Goal: Check status: Check status

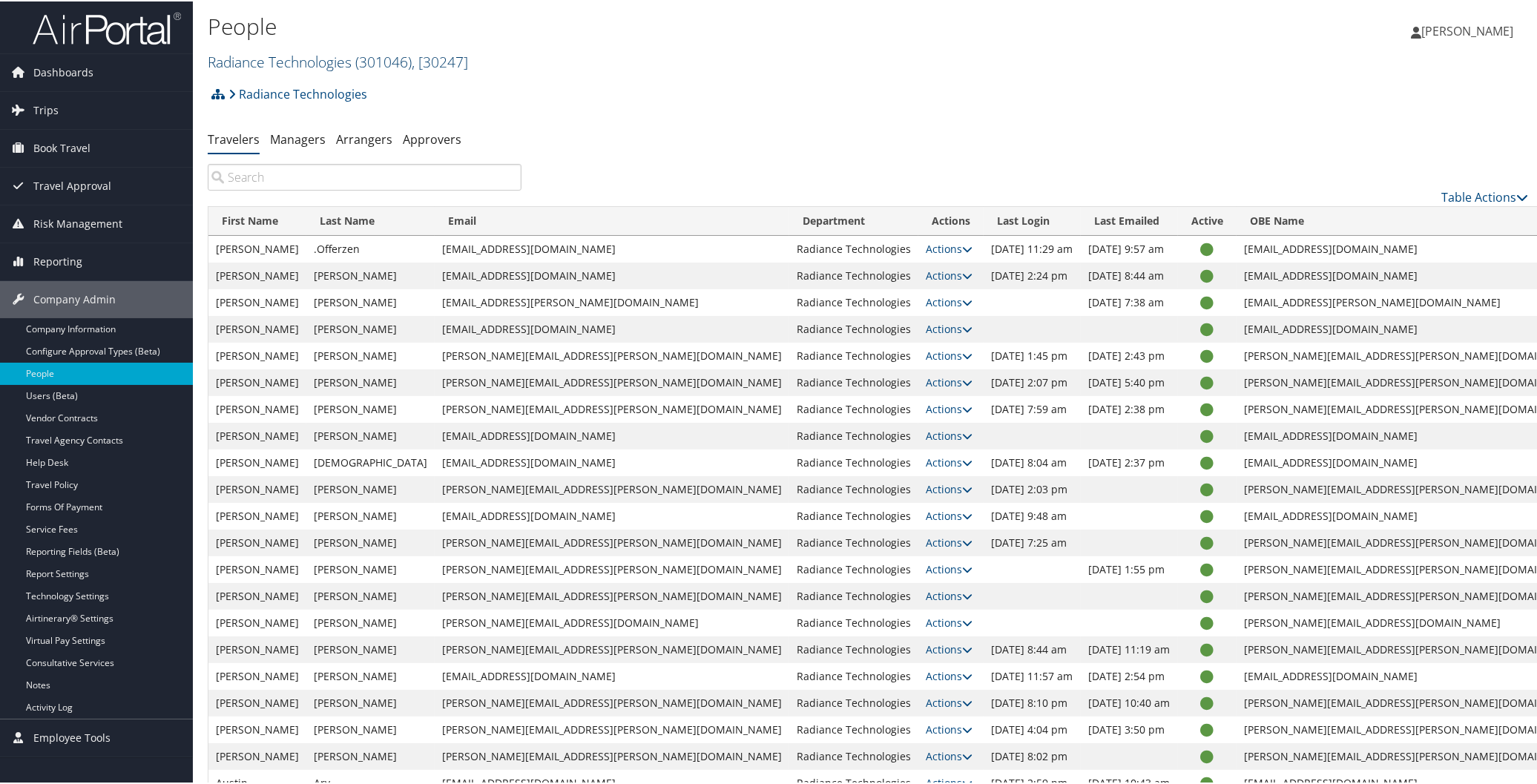
click at [256, 60] on link "Radiance Technologies ( 301046 ) , [ 30247 ]" at bounding box center [338, 60] width 261 height 20
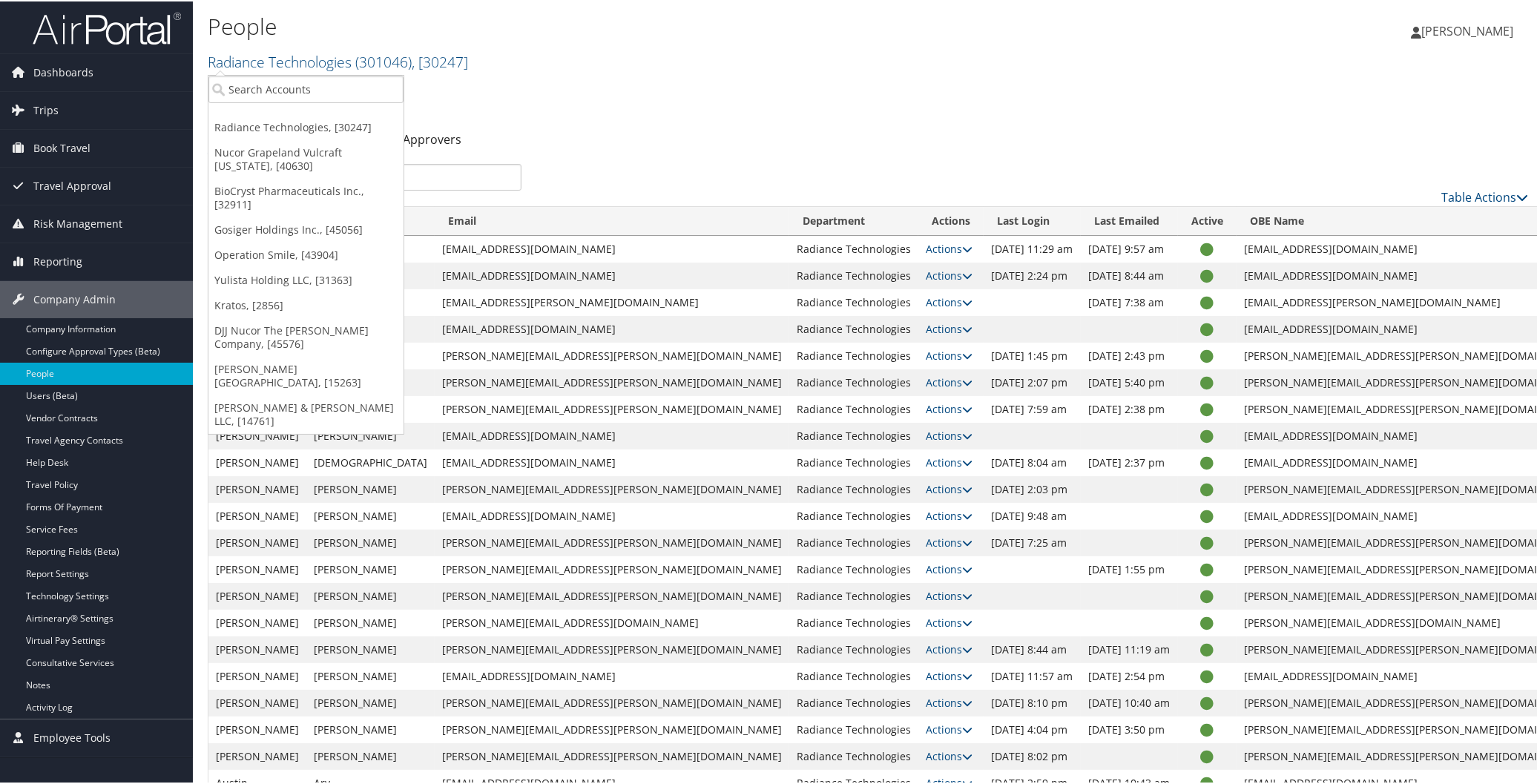
click at [592, 42] on div "People Radiance Technologies ( 301046 ) , [ 30247 ] Radiance Technologies Nucor…" at bounding box center [648, 41] width 881 height 62
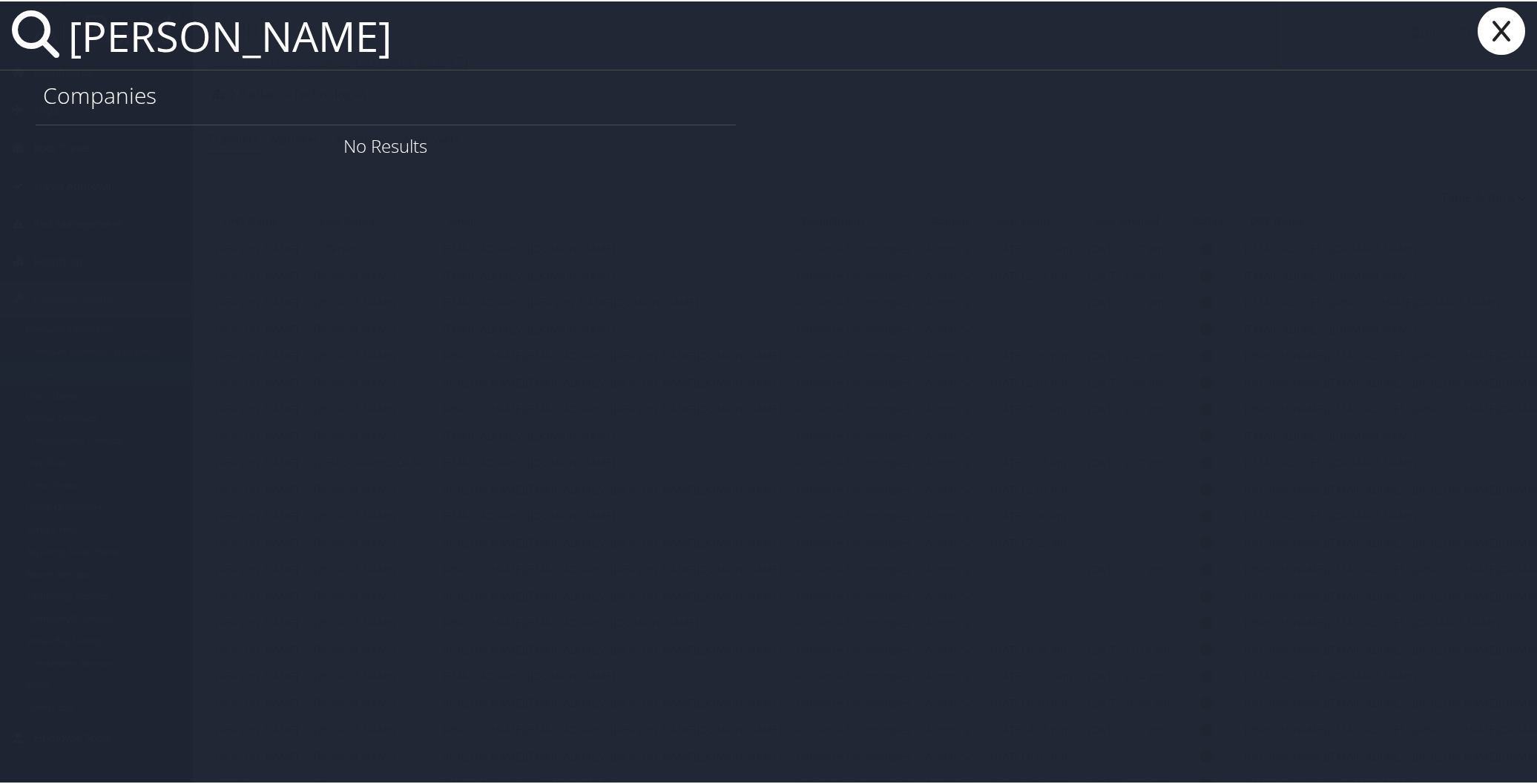
type input "jennifer green"
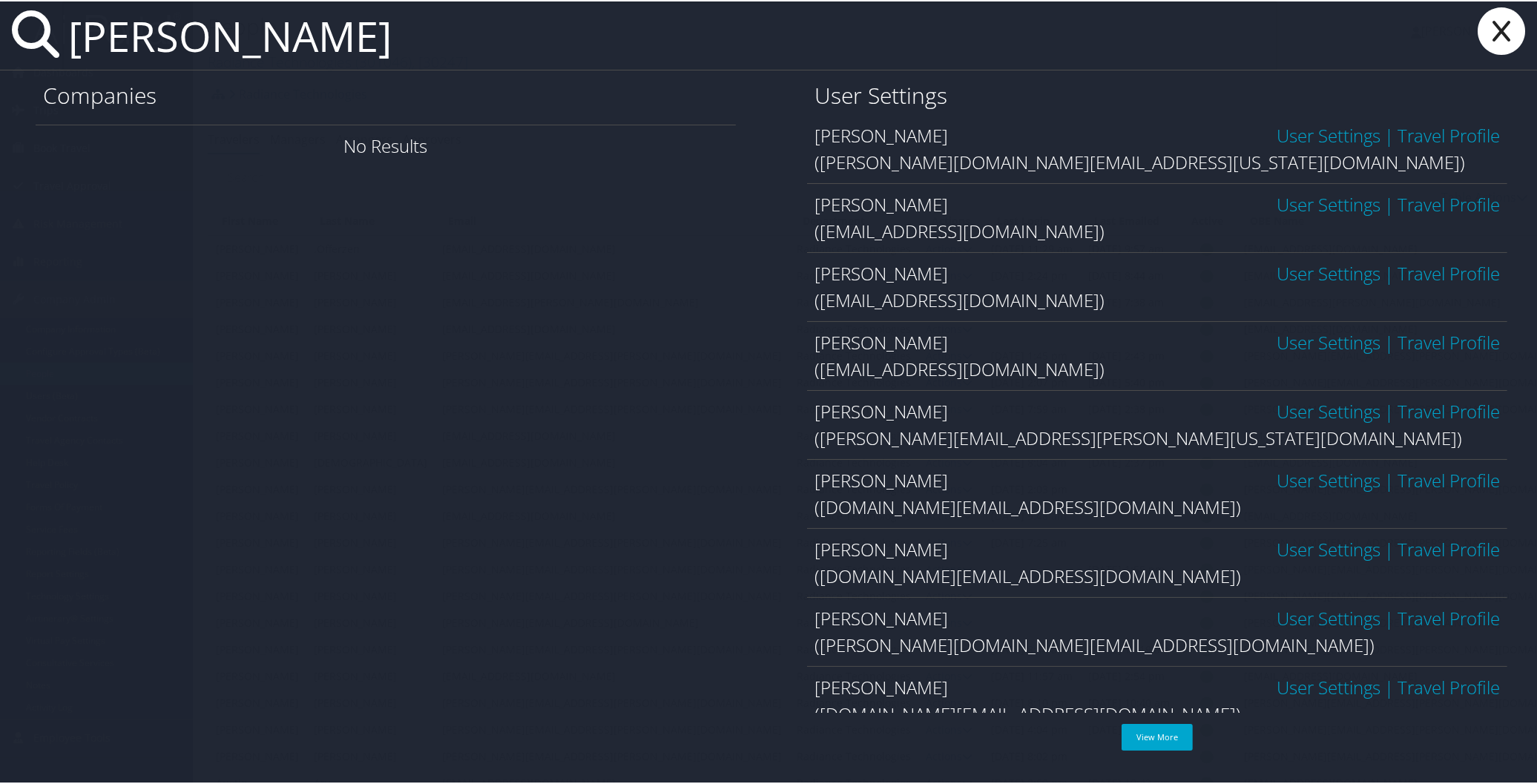
scroll to position [101, 0]
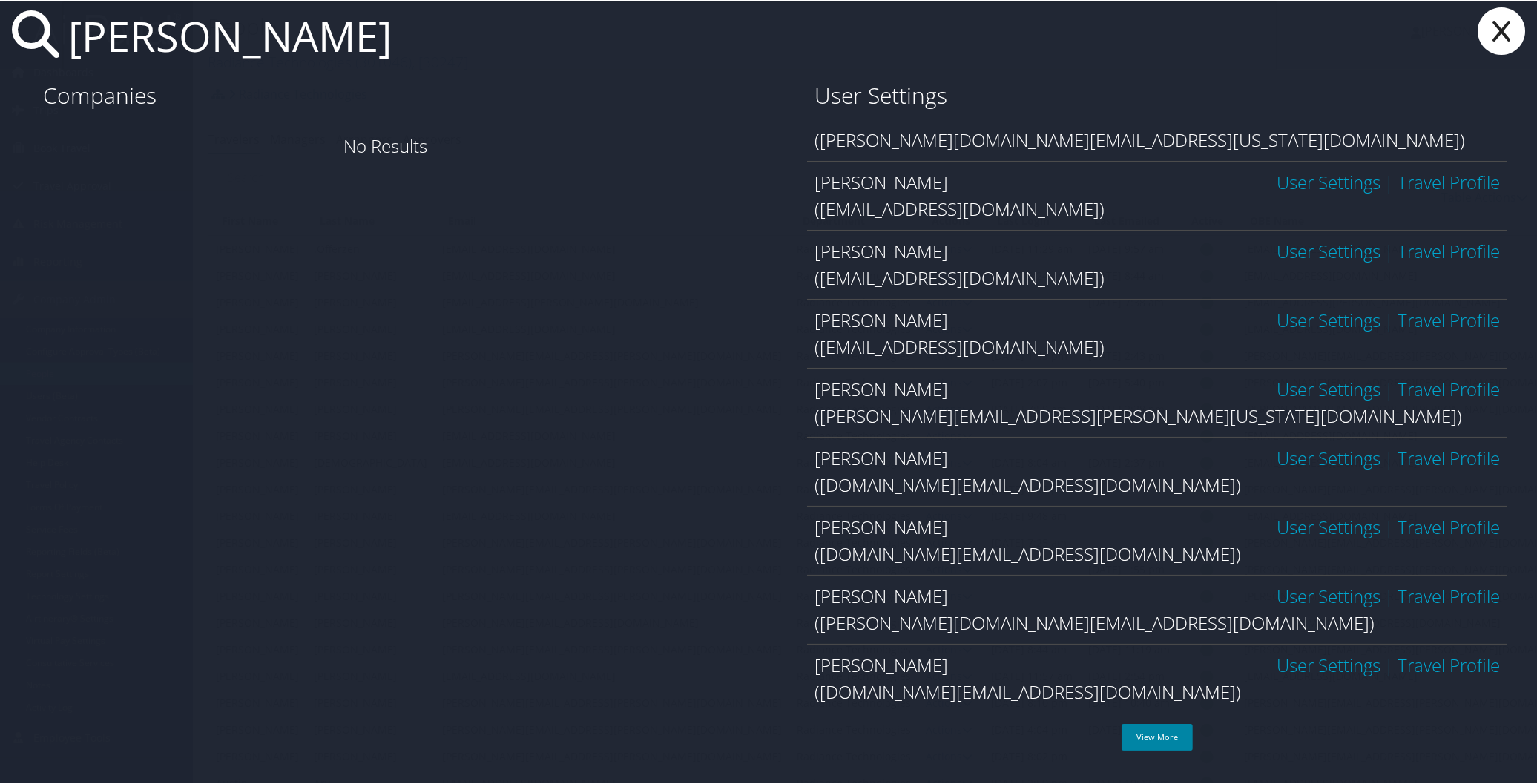
click at [1165, 735] on link "View More" at bounding box center [1158, 735] width 71 height 27
click at [1500, 23] on icon at bounding box center [1501, 29] width 60 height 48
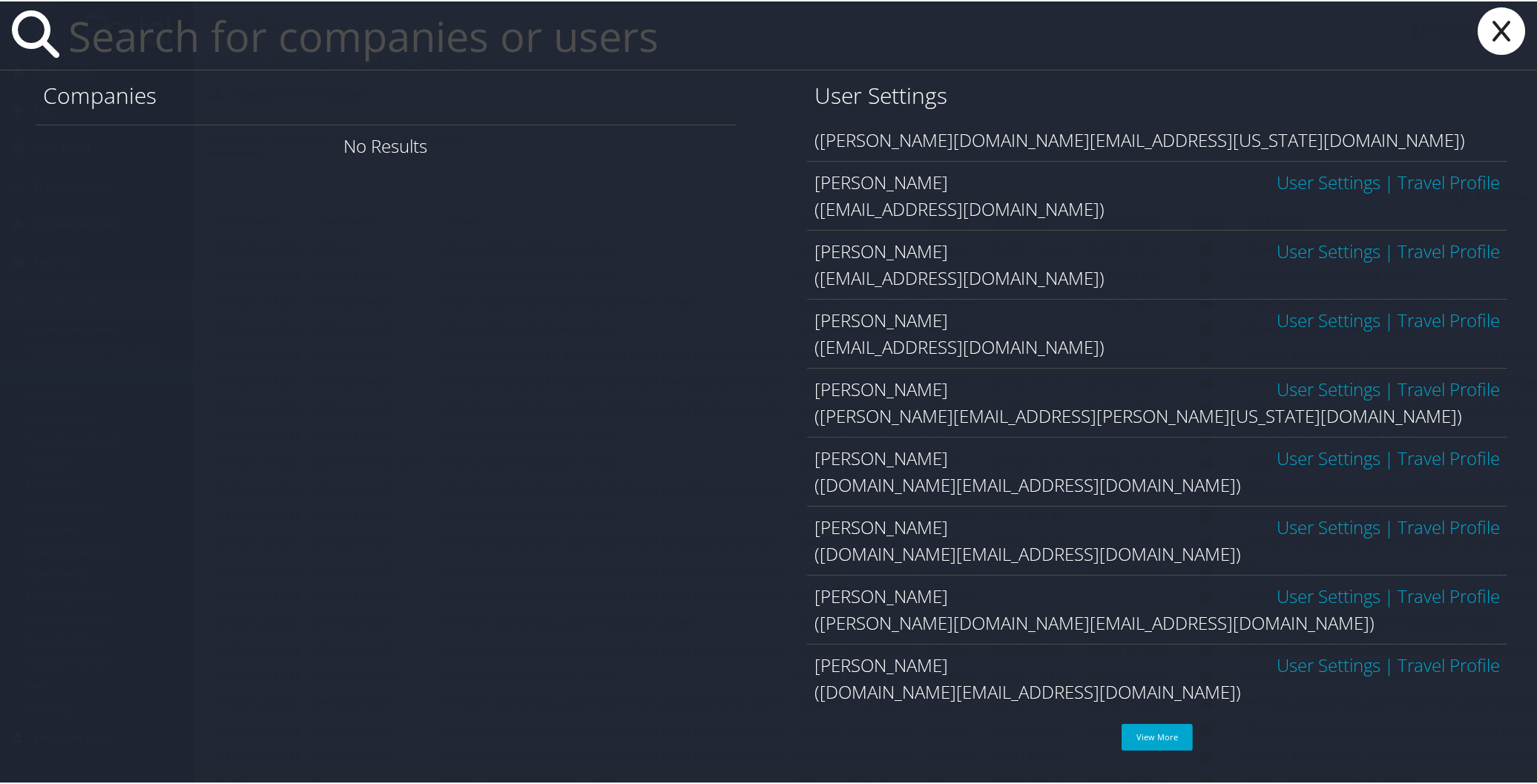
scroll to position [0, 0]
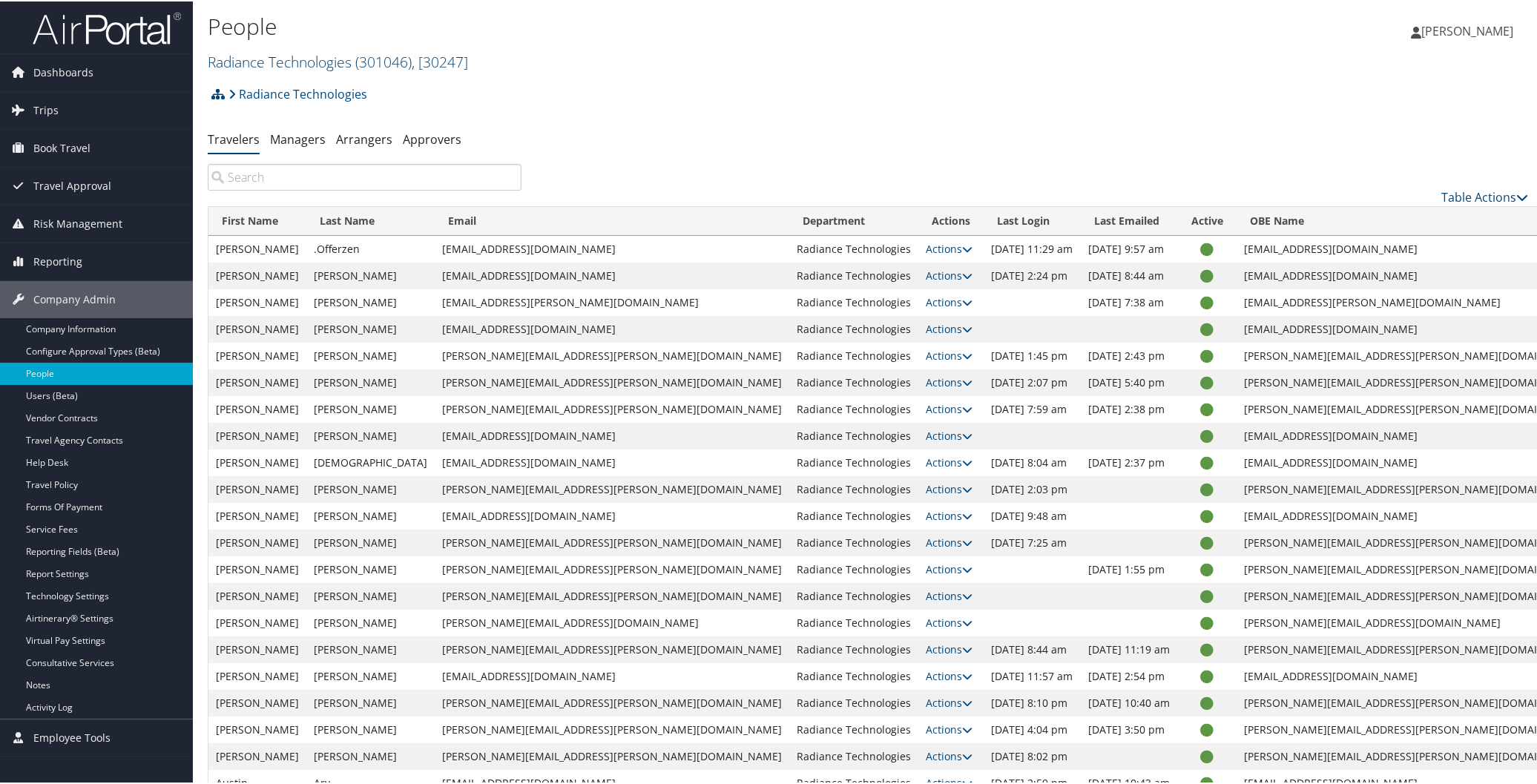
click at [319, 57] on link "Radiance Technologies ( 301046 ) , [ 30247 ]" at bounding box center [338, 60] width 261 height 20
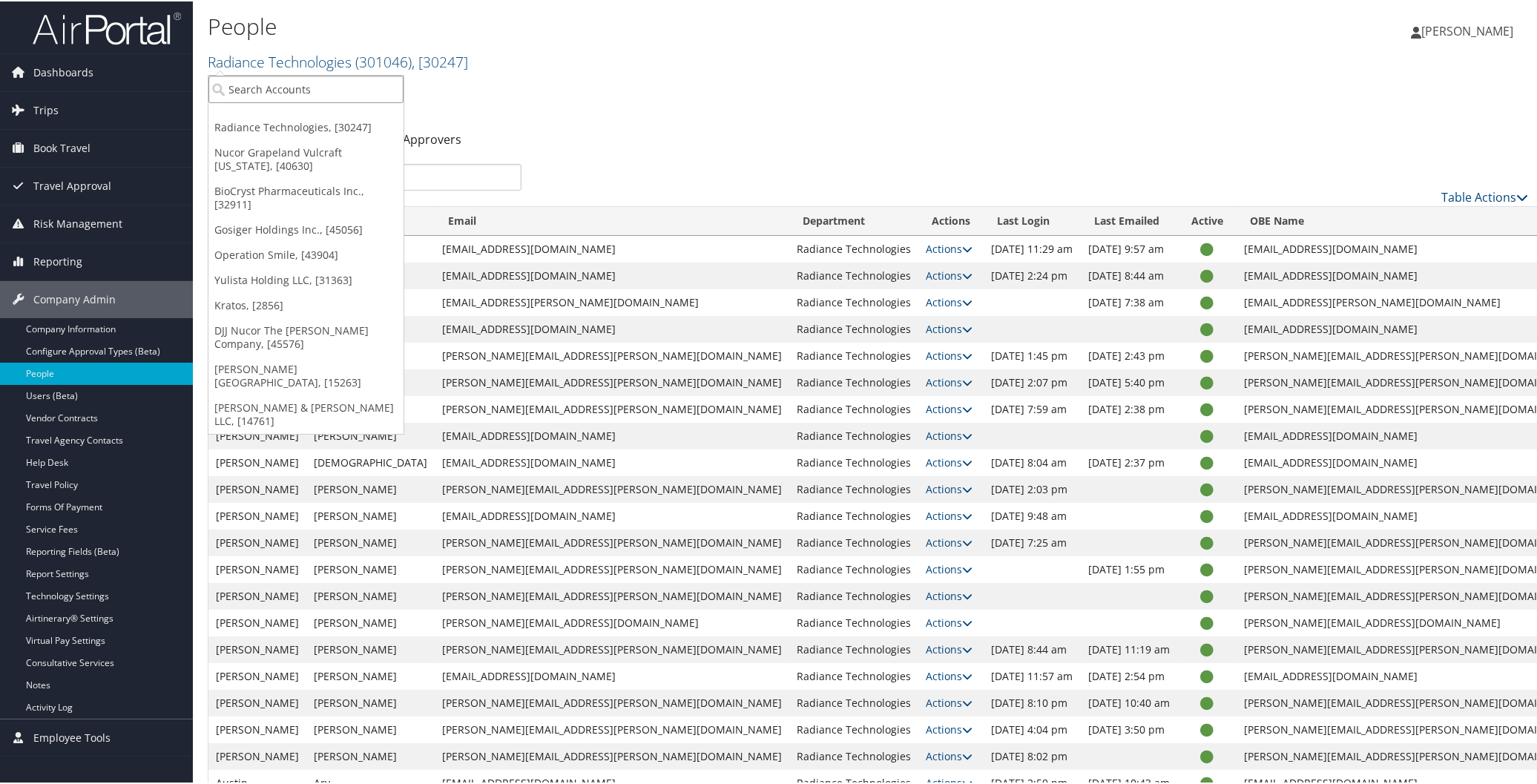
click at [325, 83] on input "search" at bounding box center [306, 88] width 195 height 28
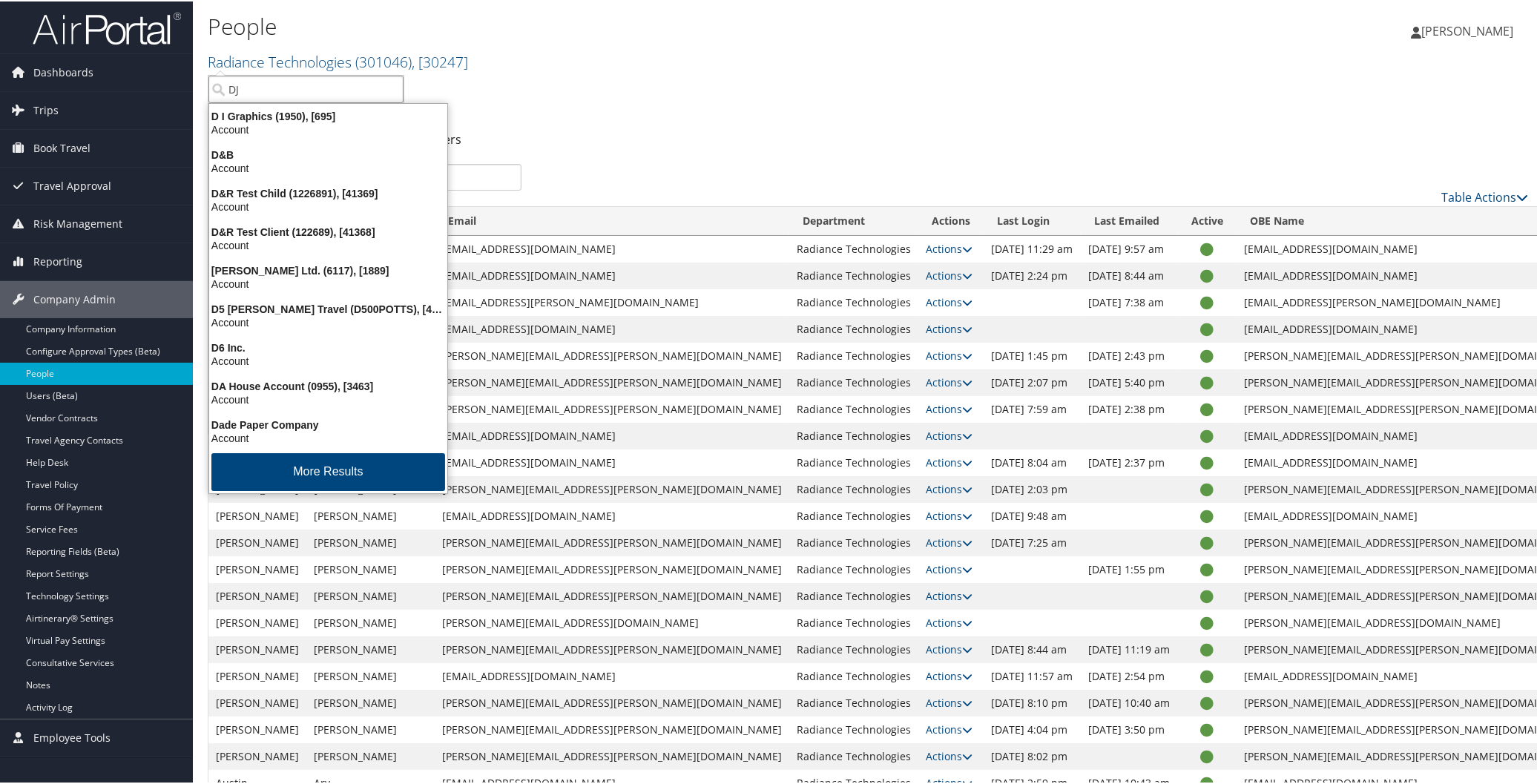
type input "DJJ"
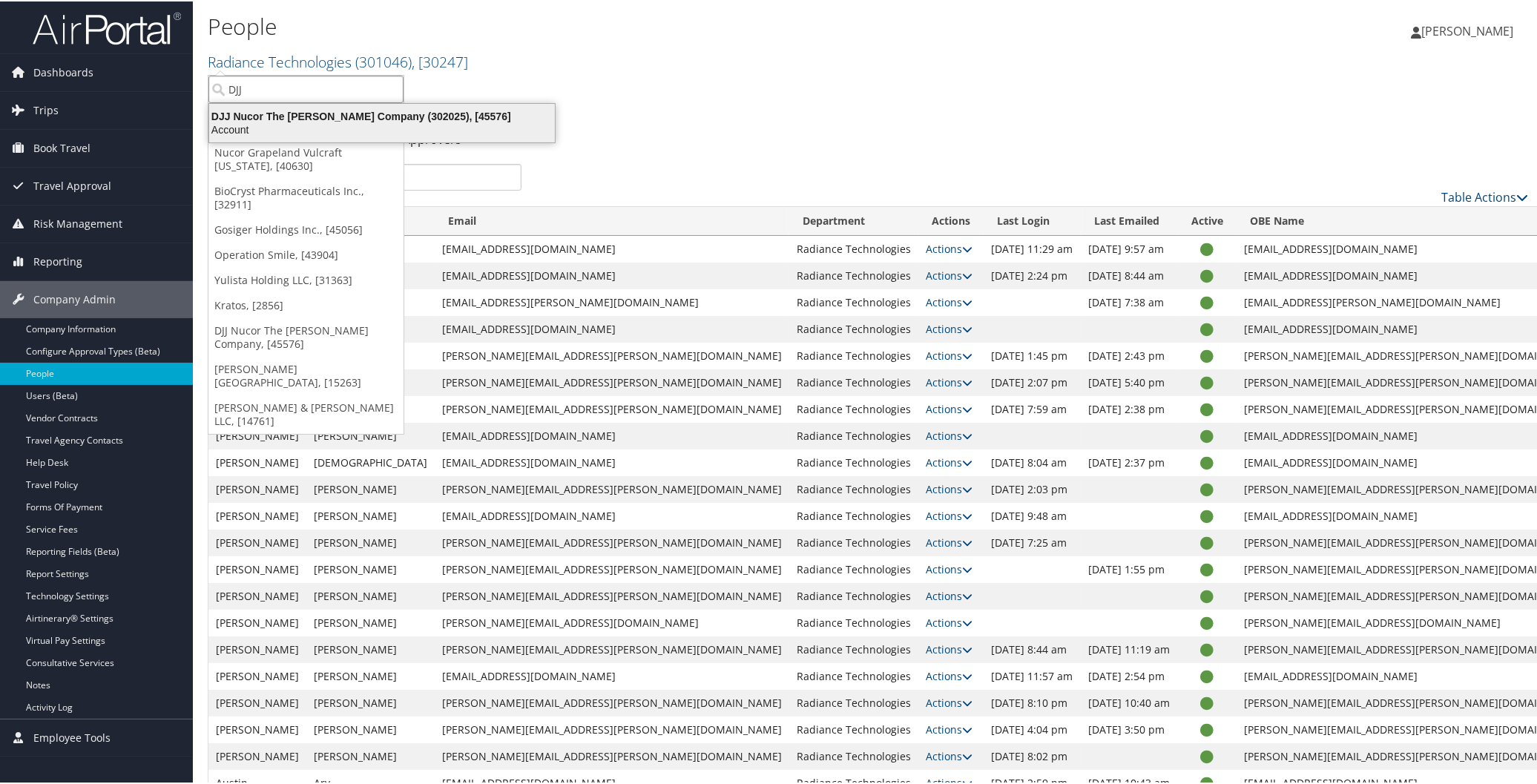
click at [334, 128] on div "Account" at bounding box center [382, 127] width 364 height 13
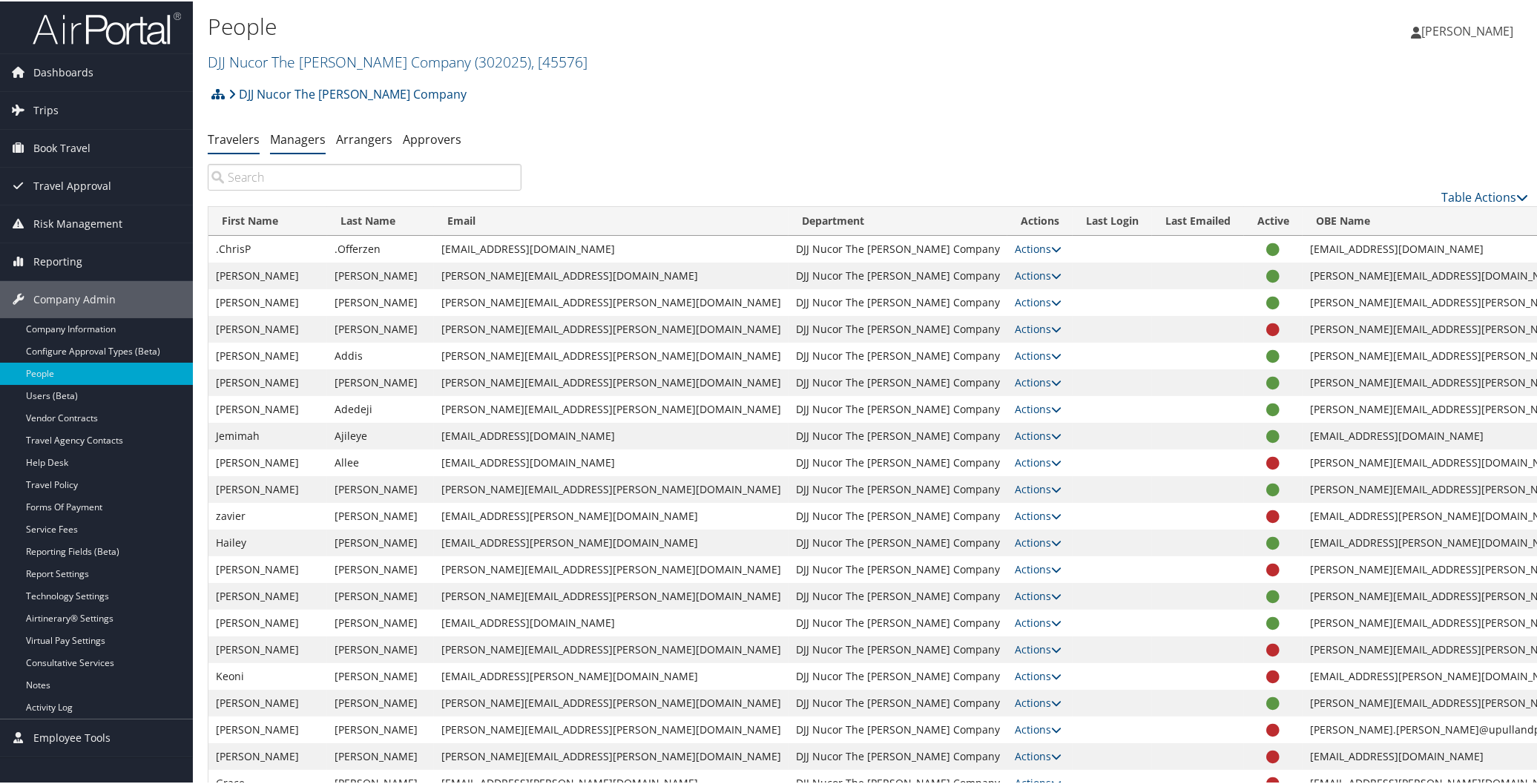
click at [302, 142] on link "Managers" at bounding box center [298, 138] width 55 height 16
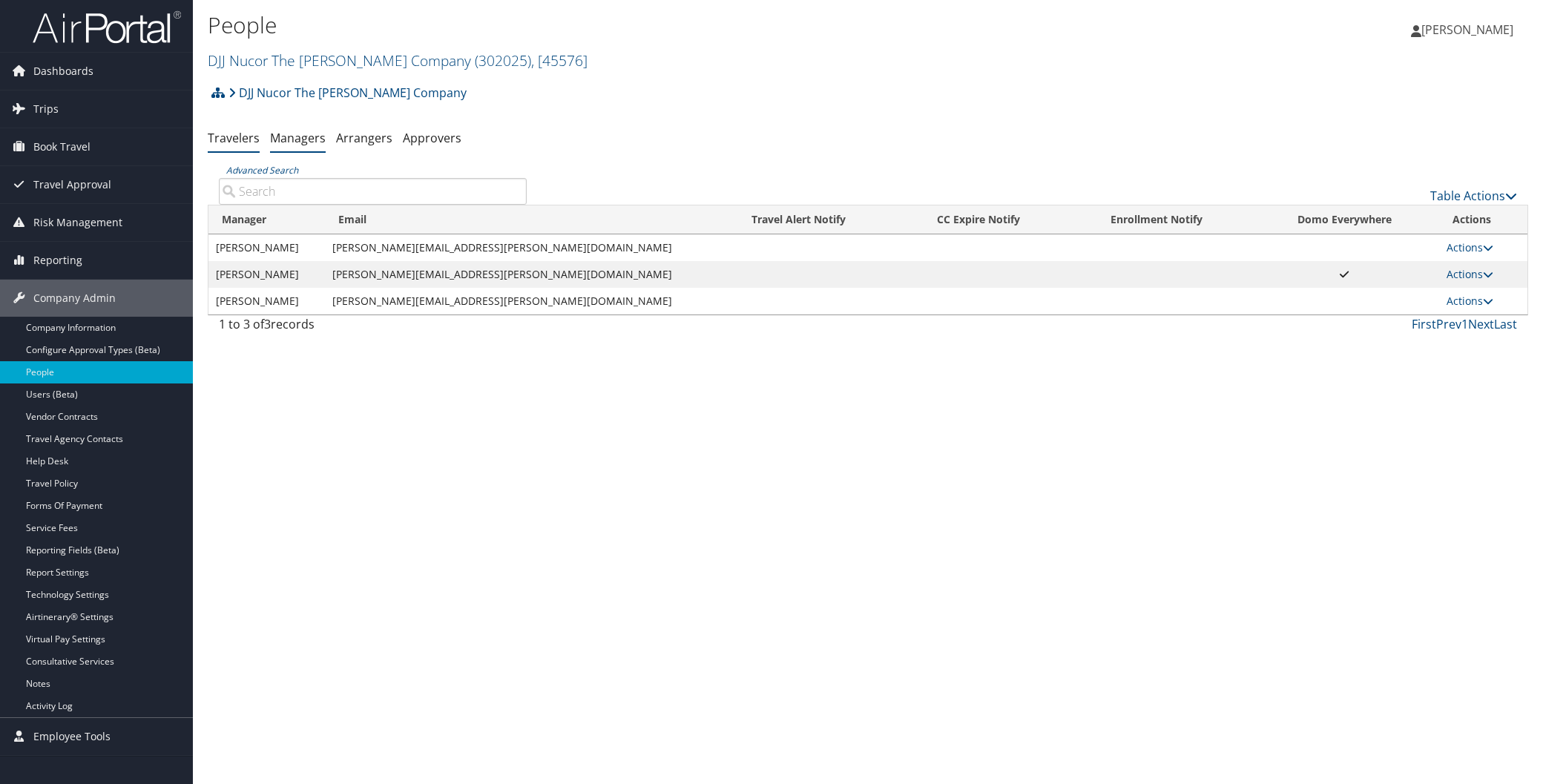
click at [238, 130] on link "Travelers" at bounding box center [234, 138] width 52 height 16
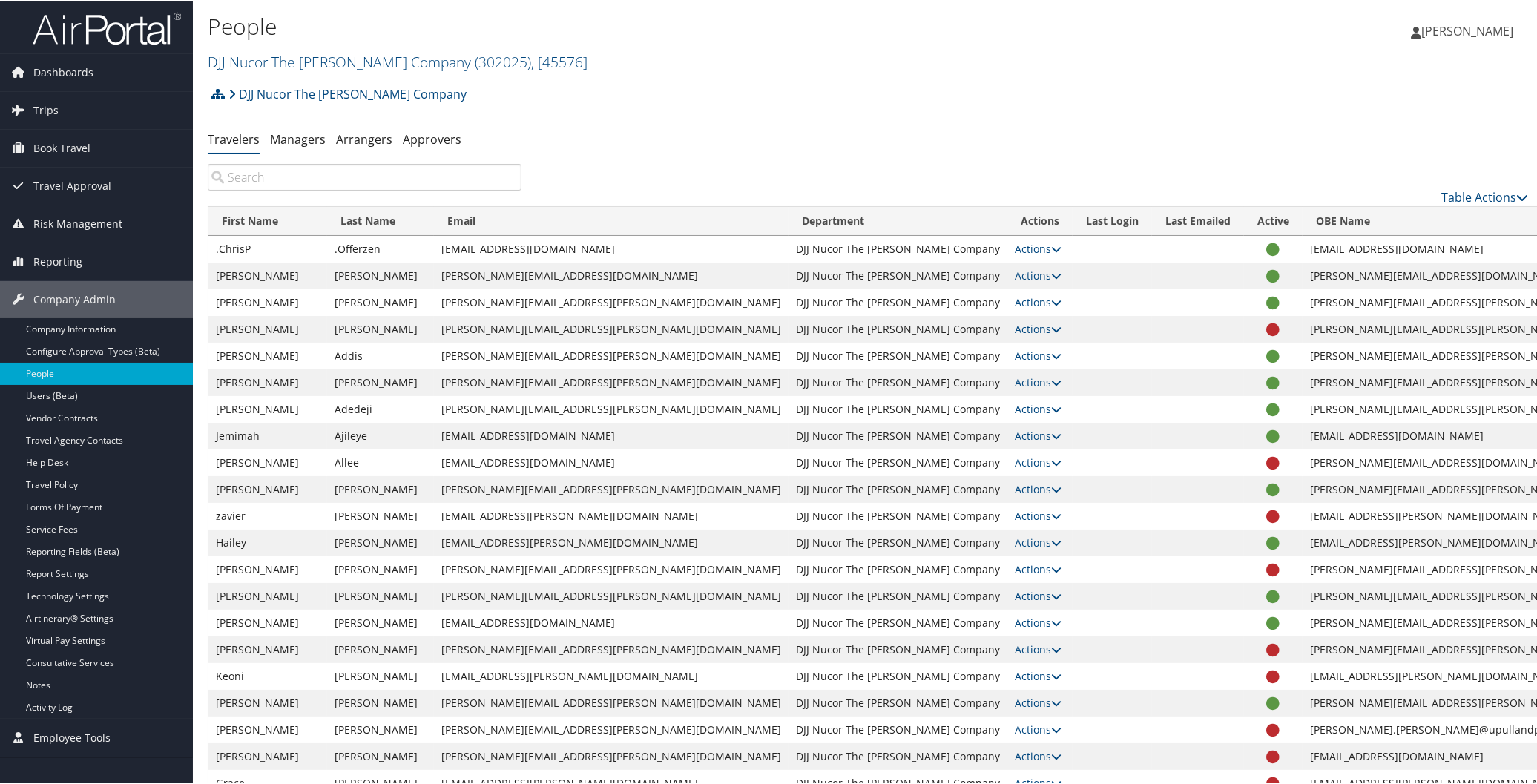
click at [298, 168] on input "search" at bounding box center [365, 176] width 314 height 27
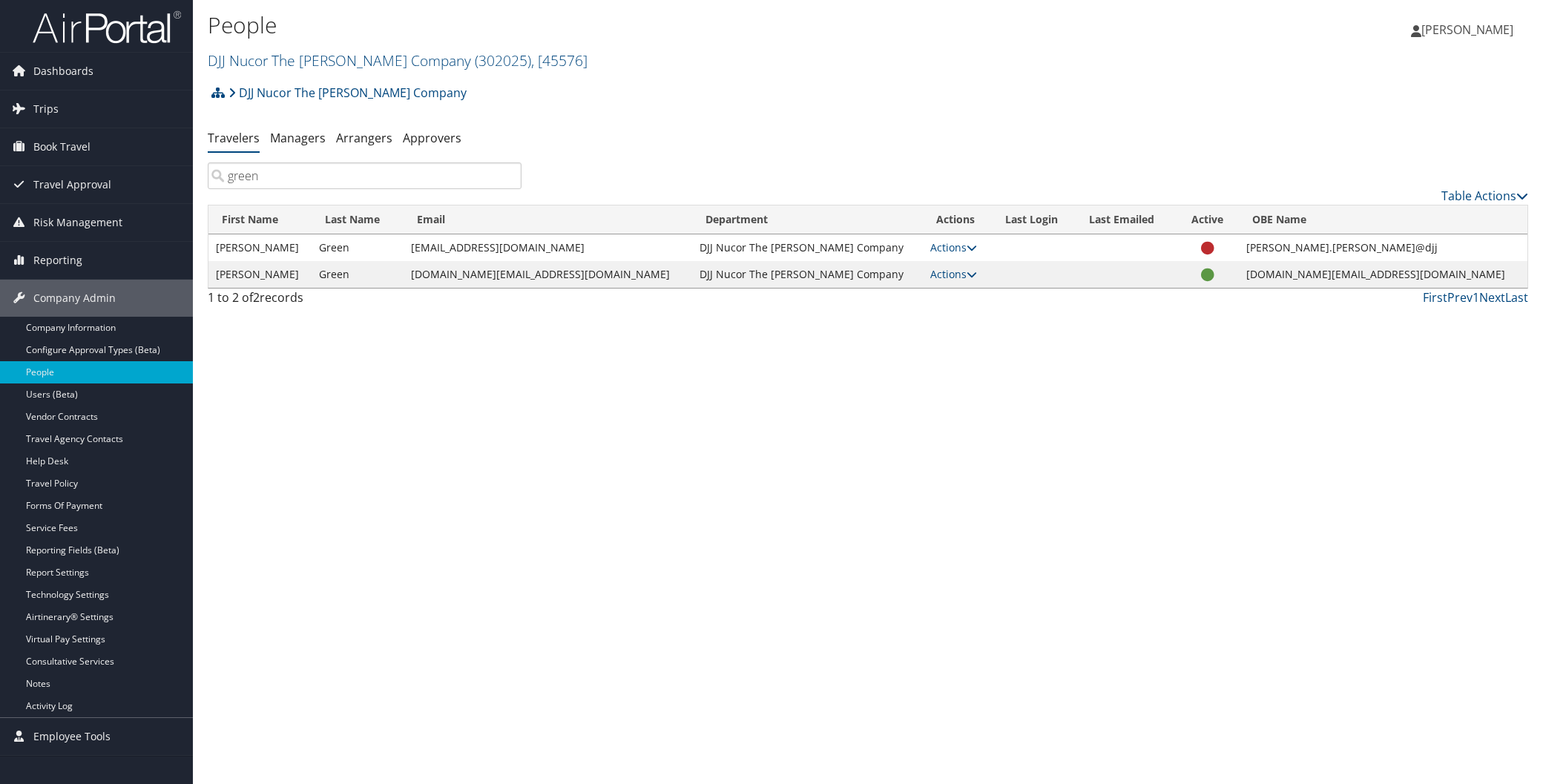
type input "green"
drag, startPoint x: 414, startPoint y: 249, endPoint x: 518, endPoint y: 249, distance: 104.0
click at [518, 249] on td "wilkinjl@hotmail.com" at bounding box center [548, 248] width 289 height 27
copy td "wilkinjl@hotmail.com"
click at [332, 54] on link "DJJ Nucor The [PERSON_NAME] Company ( 302025 ) , [ 45576 ]" at bounding box center [398, 60] width 379 height 20
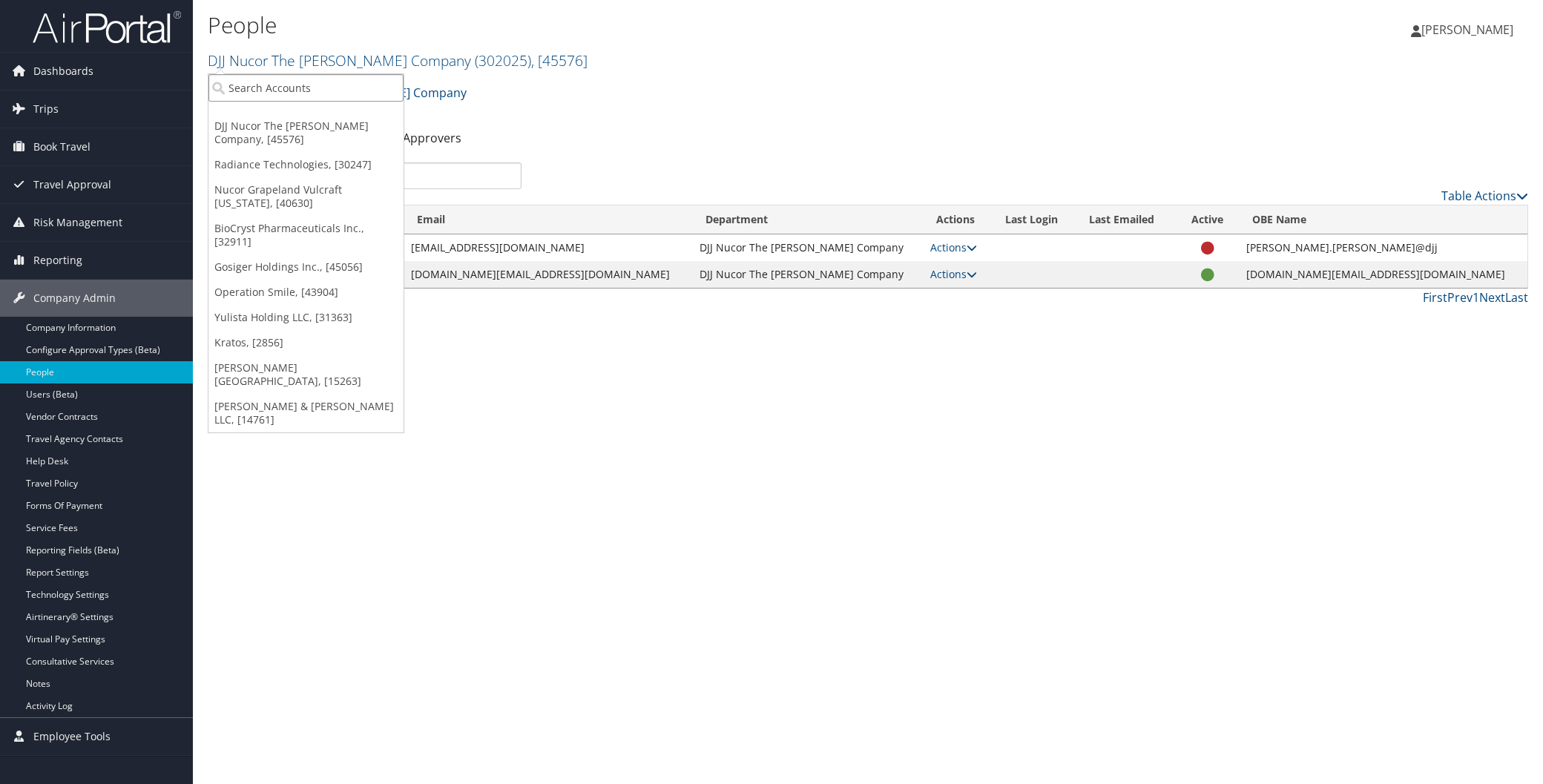
click at [336, 91] on input "search" at bounding box center [306, 88] width 195 height 28
type input "amg"
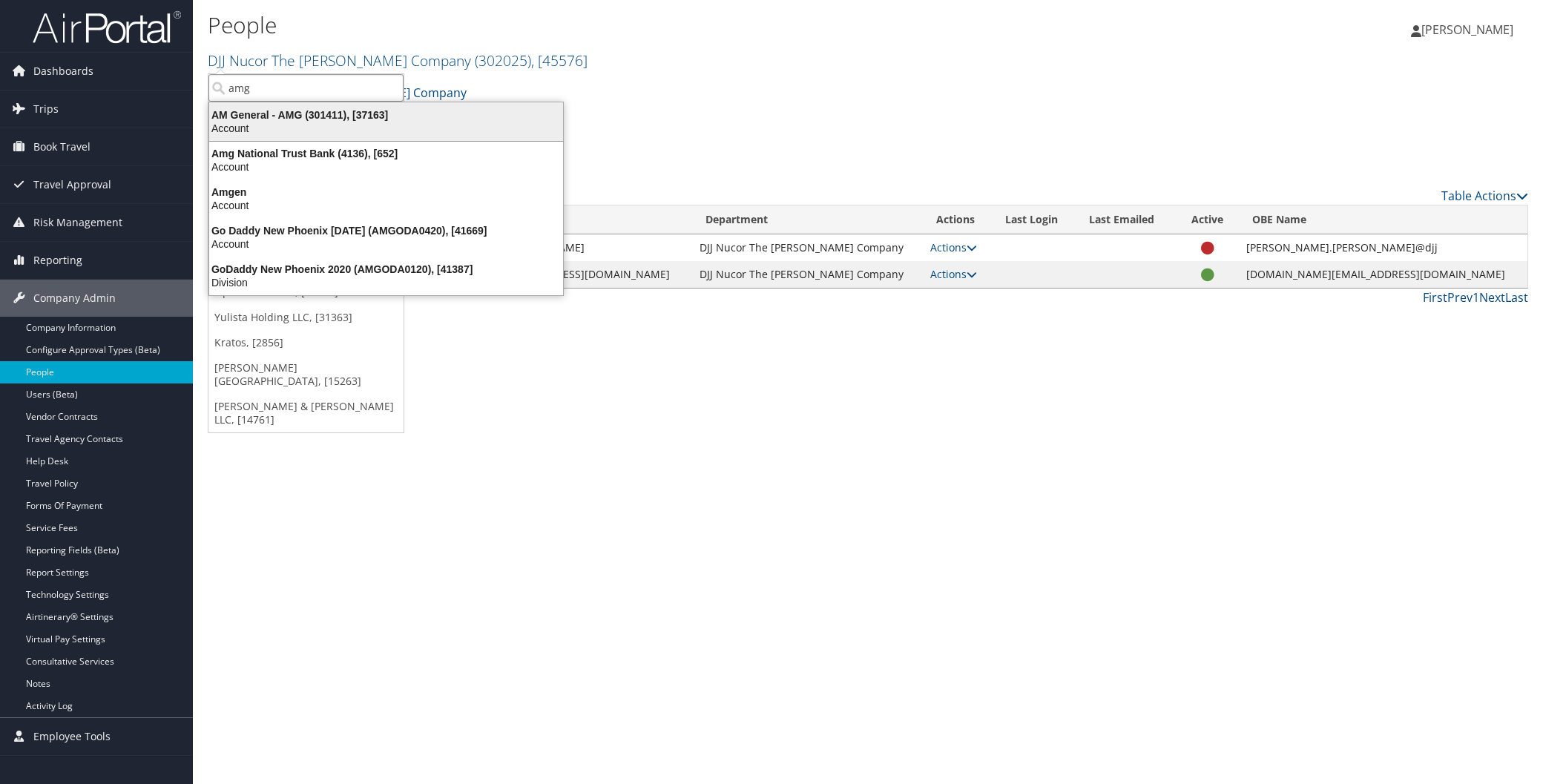
click at [284, 116] on div "AM General - AMG (301411), [37163]" at bounding box center [386, 114] width 372 height 13
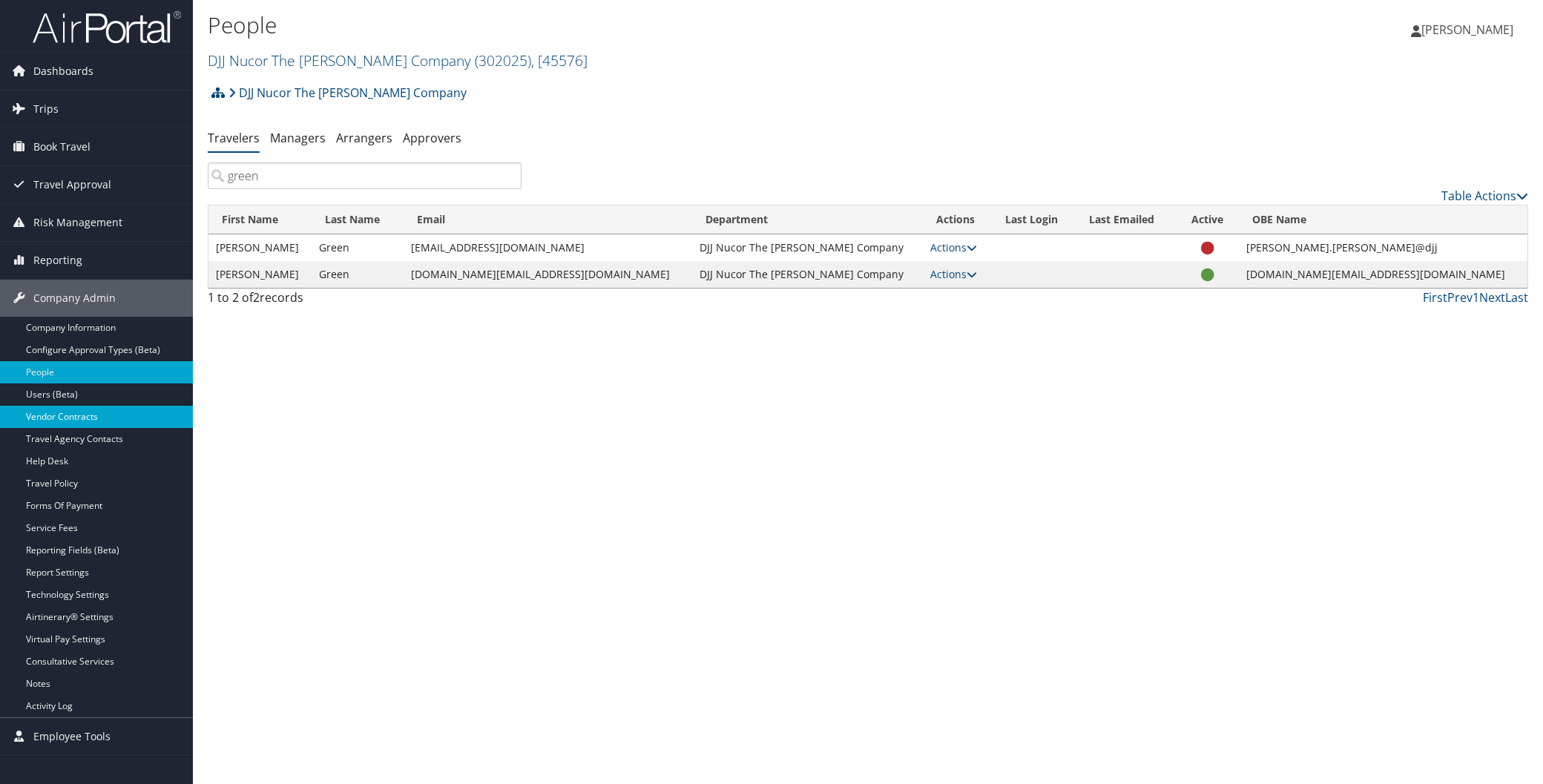
click at [71, 419] on link "Vendor Contracts" at bounding box center [96, 417] width 193 height 23
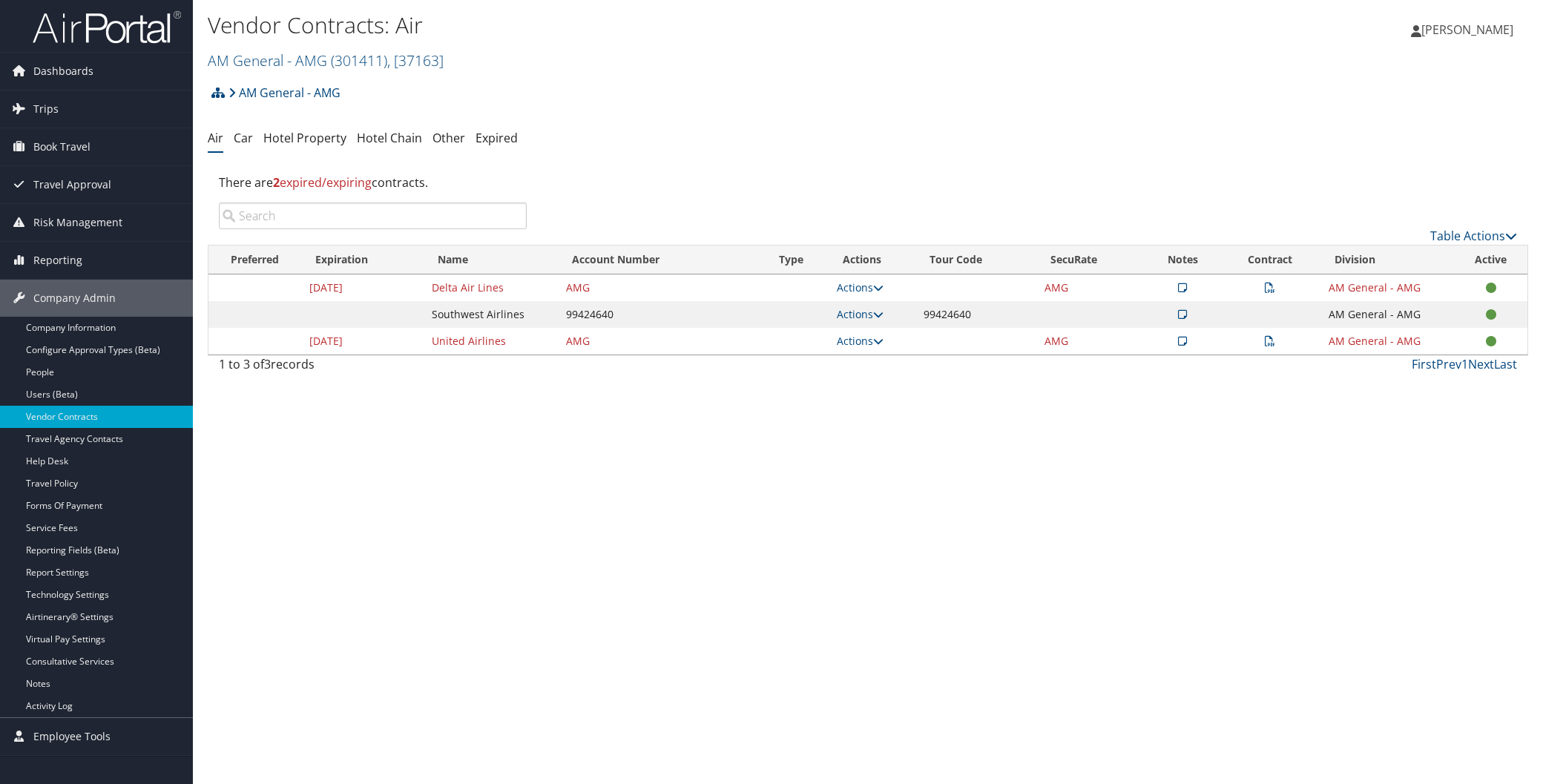
click at [1270, 344] on icon at bounding box center [1270, 341] width 10 height 10
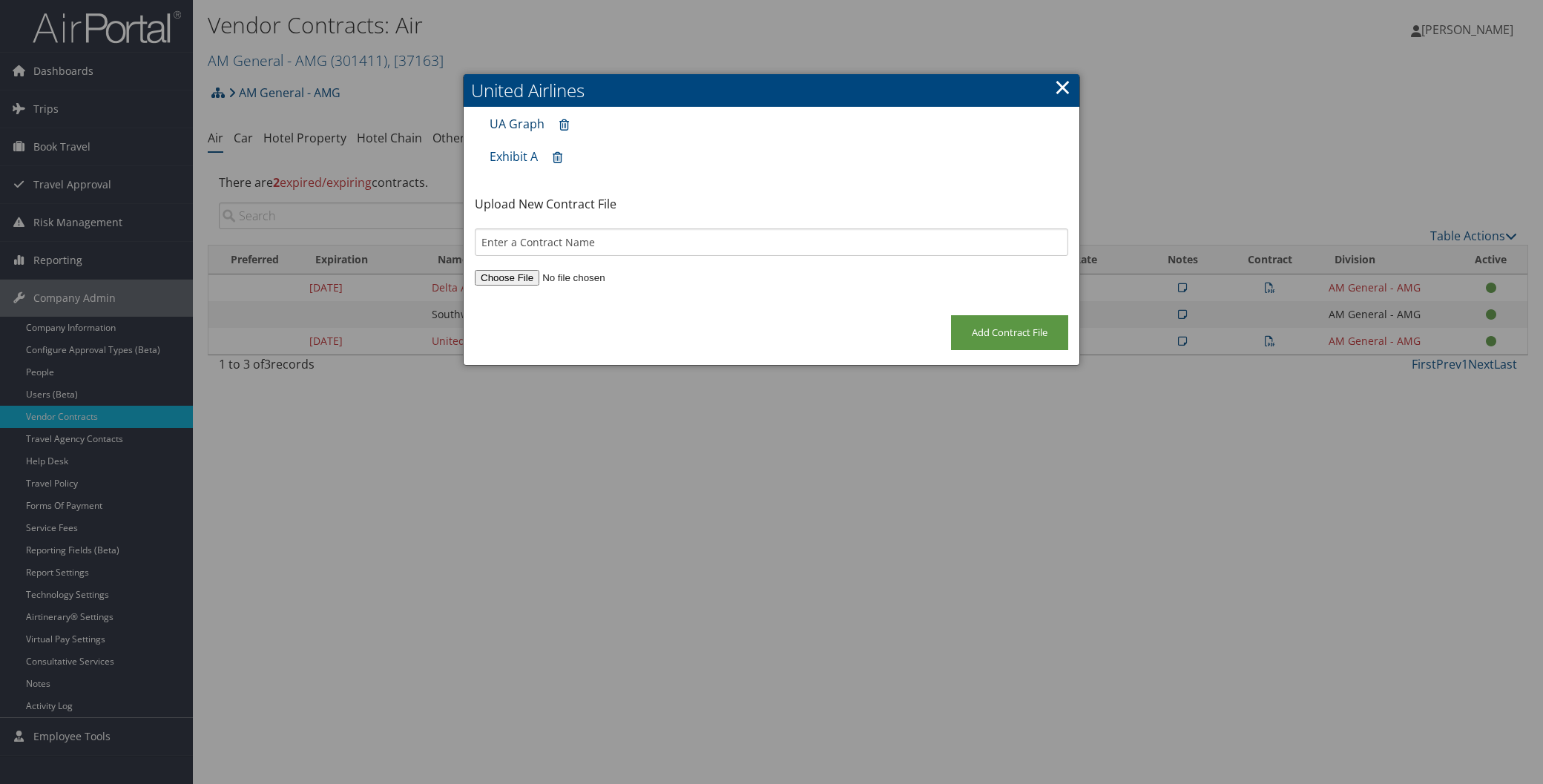
click at [514, 122] on link "UA Graph" at bounding box center [516, 124] width 55 height 16
click at [520, 153] on link "Exhibit A" at bounding box center [514, 156] width 49 height 16
click at [1061, 85] on link "×" at bounding box center [1063, 87] width 17 height 29
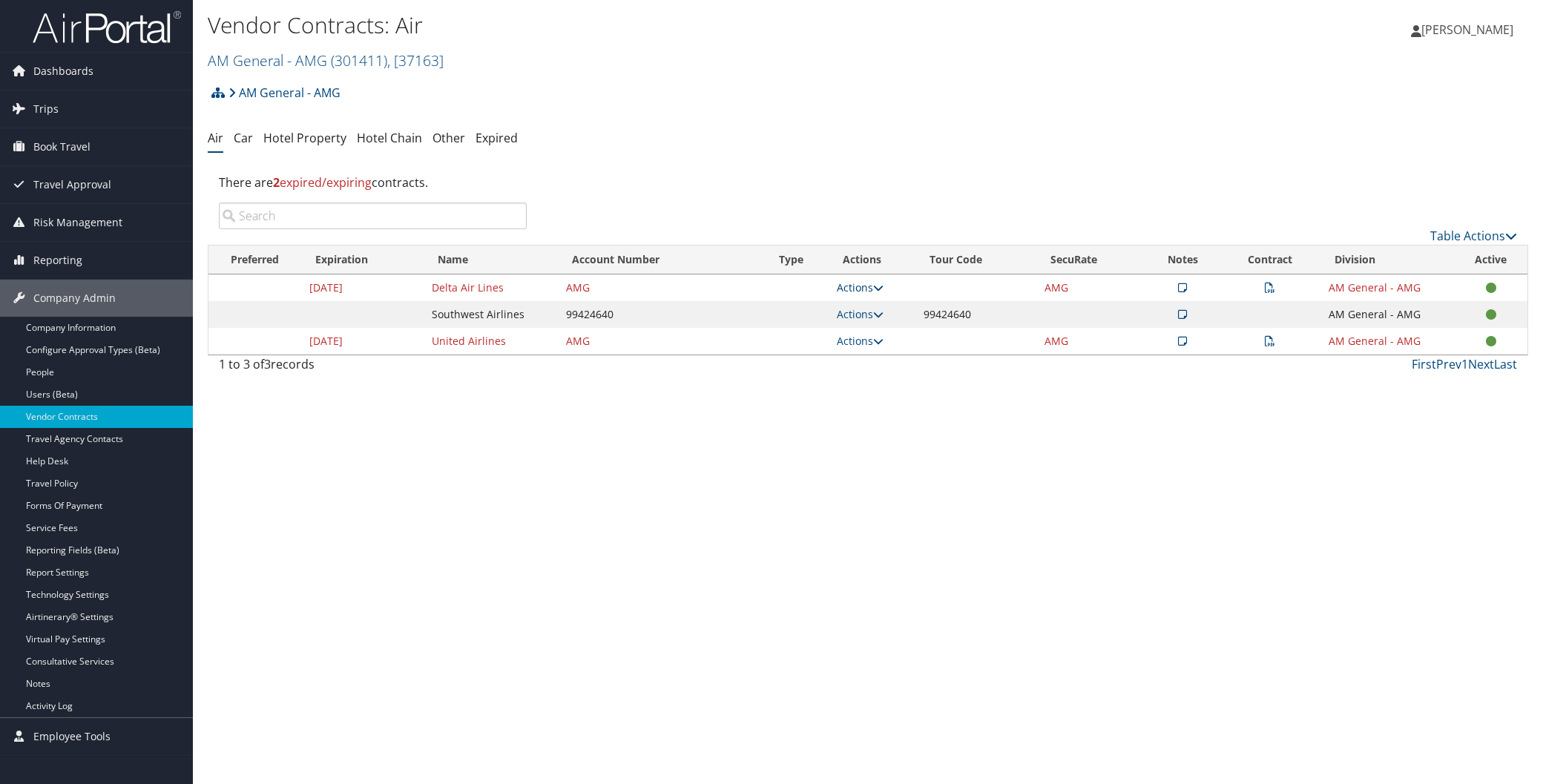
click at [881, 285] on icon at bounding box center [878, 288] width 10 height 10
click at [848, 357] on link "Edit Contract" at bounding box center [832, 360] width 99 height 25
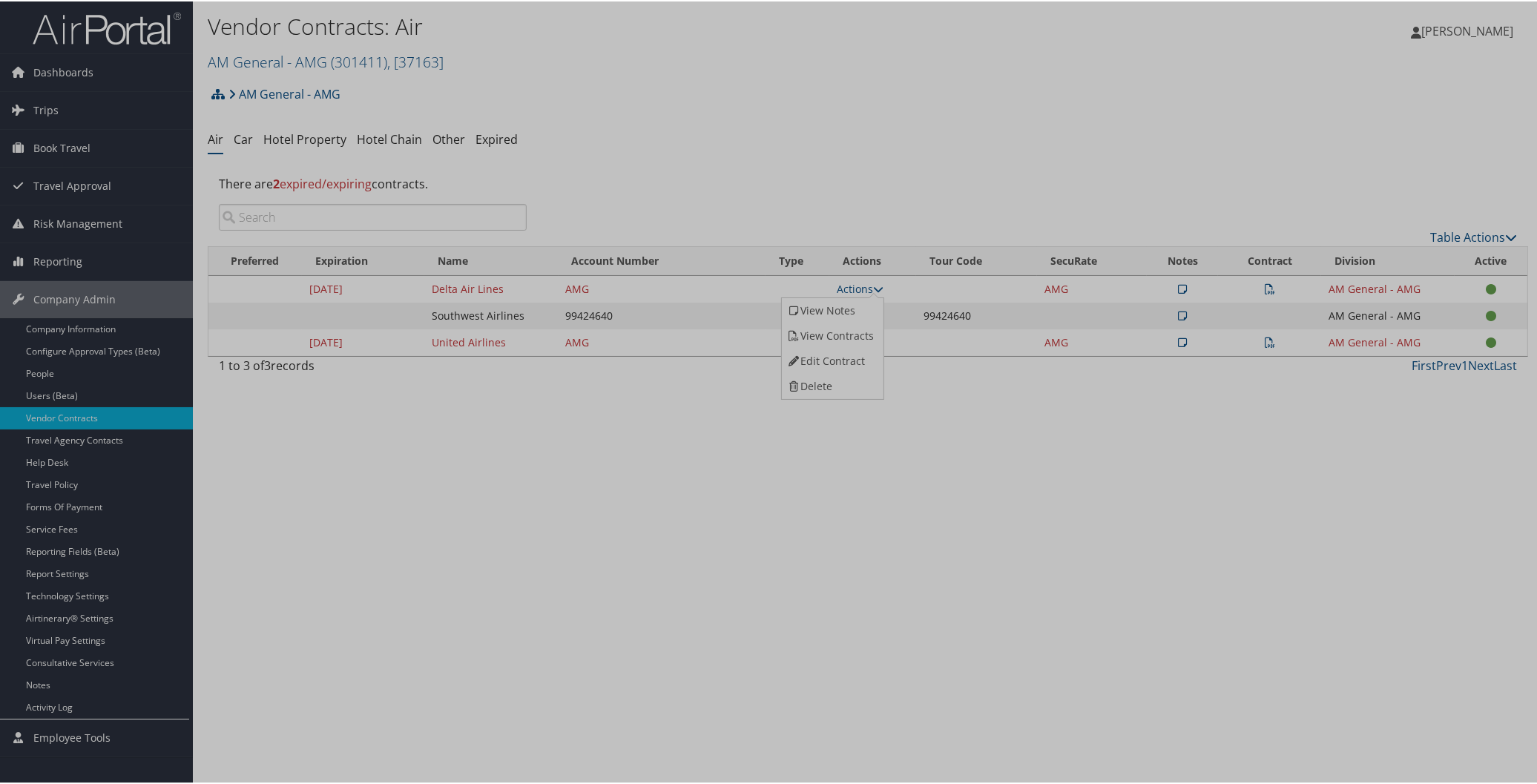
select select "[object Object]"
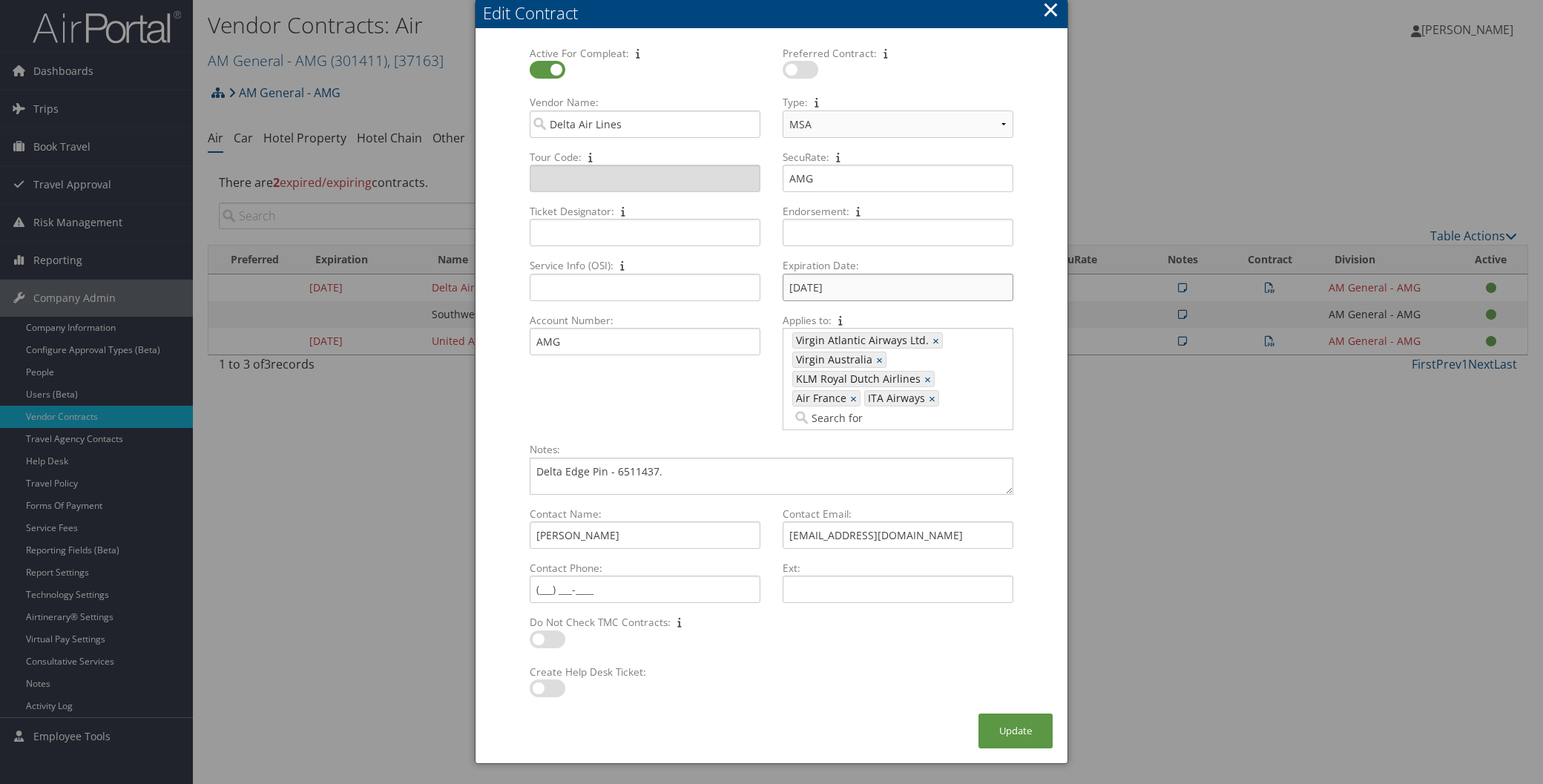
click at [917, 275] on input "12/31/2024" at bounding box center [898, 288] width 230 height 28
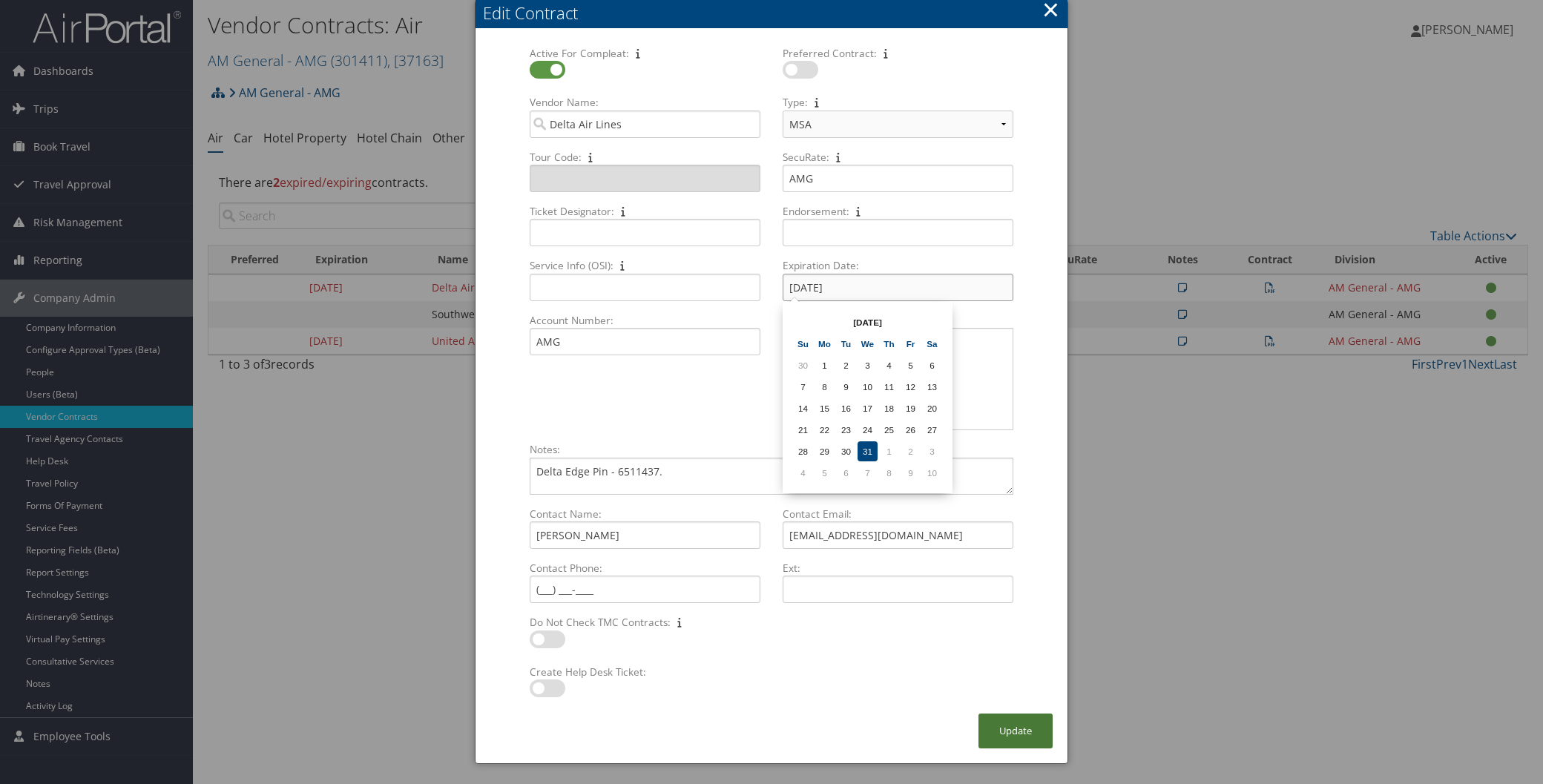
type input "12/31/2025"
click at [1005, 729] on button "Update" at bounding box center [1016, 731] width 75 height 35
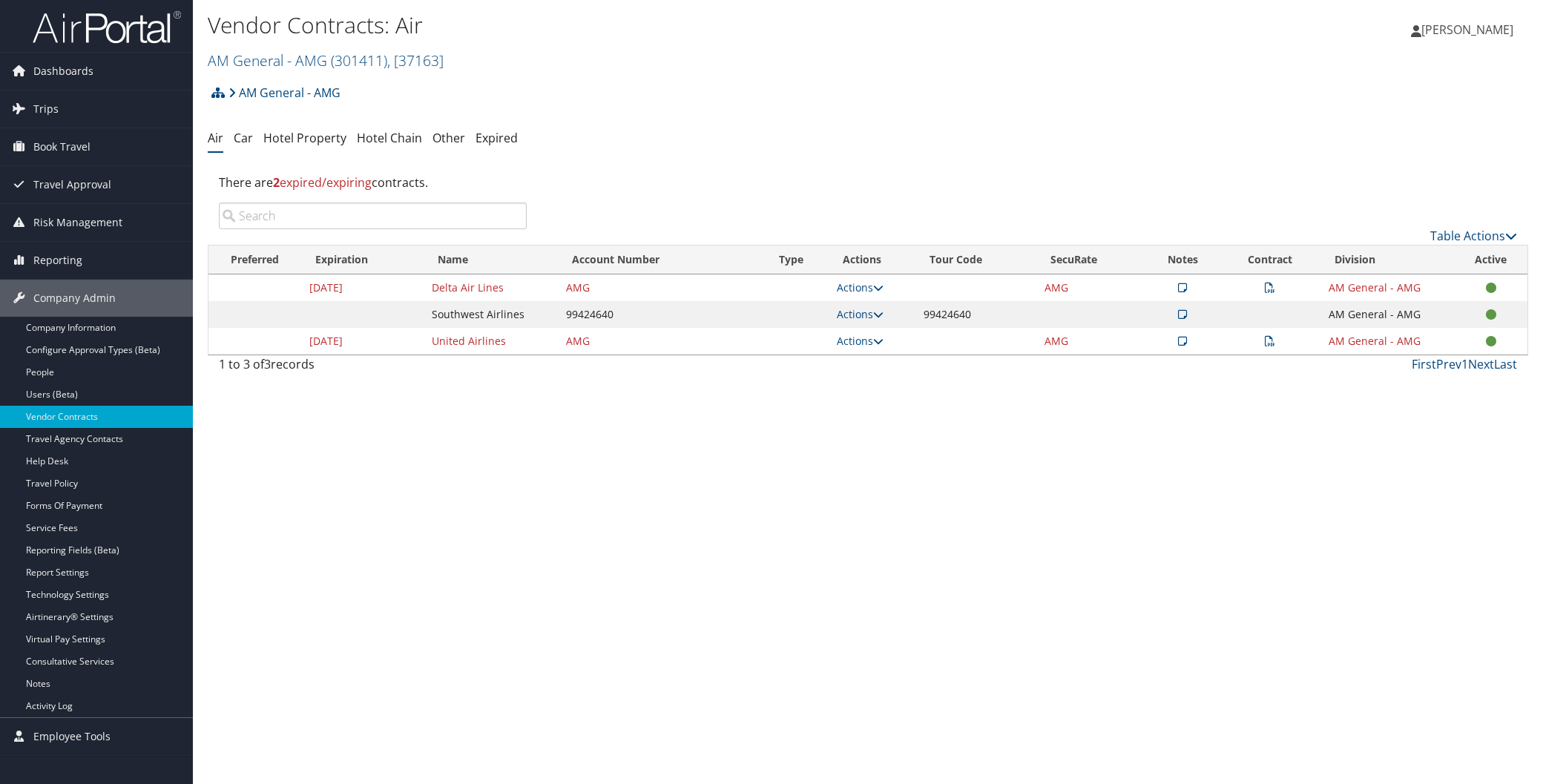
click at [1272, 287] on icon at bounding box center [1270, 288] width 10 height 10
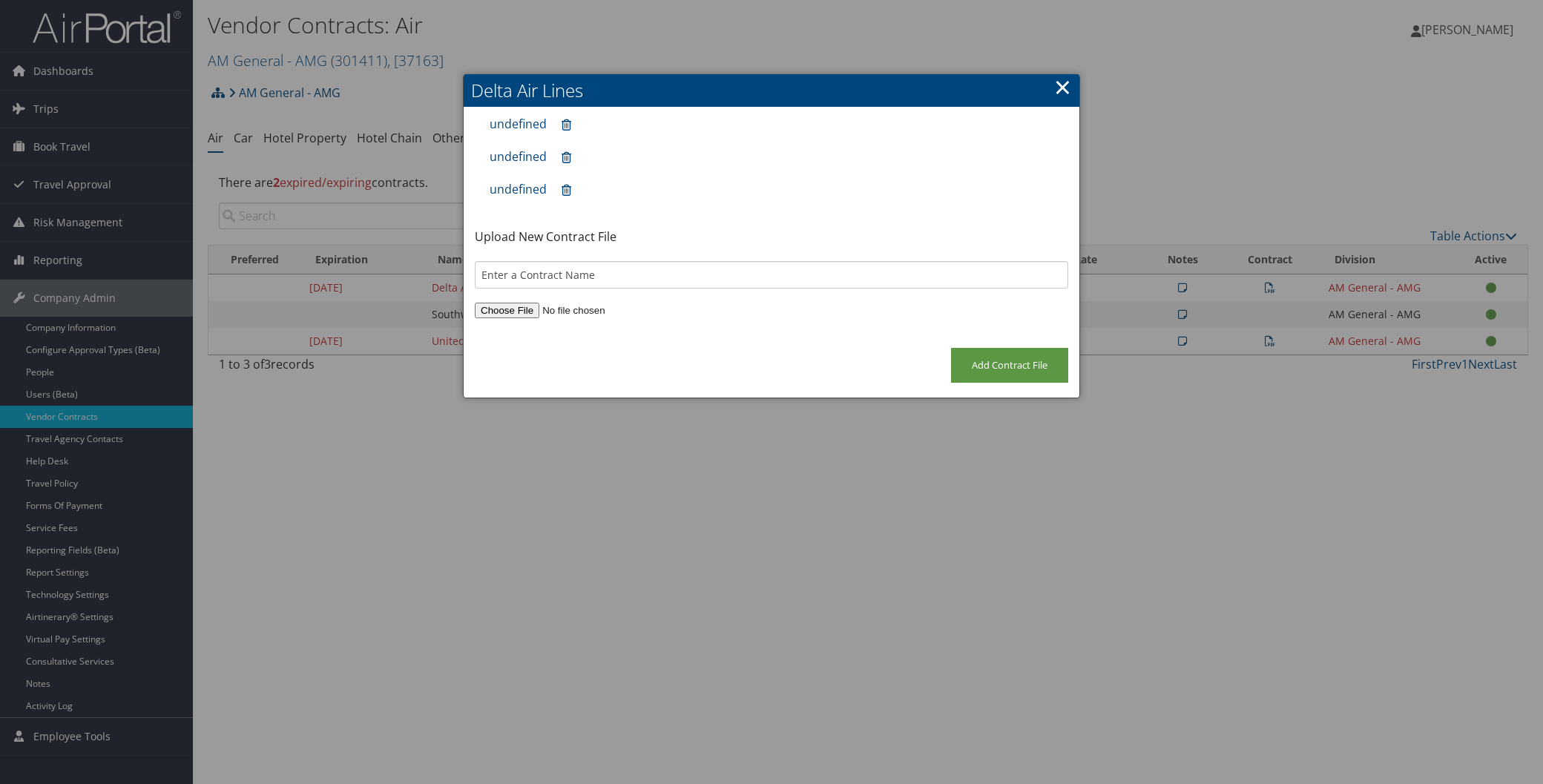
click at [1063, 83] on link "×" at bounding box center [1063, 87] width 17 height 29
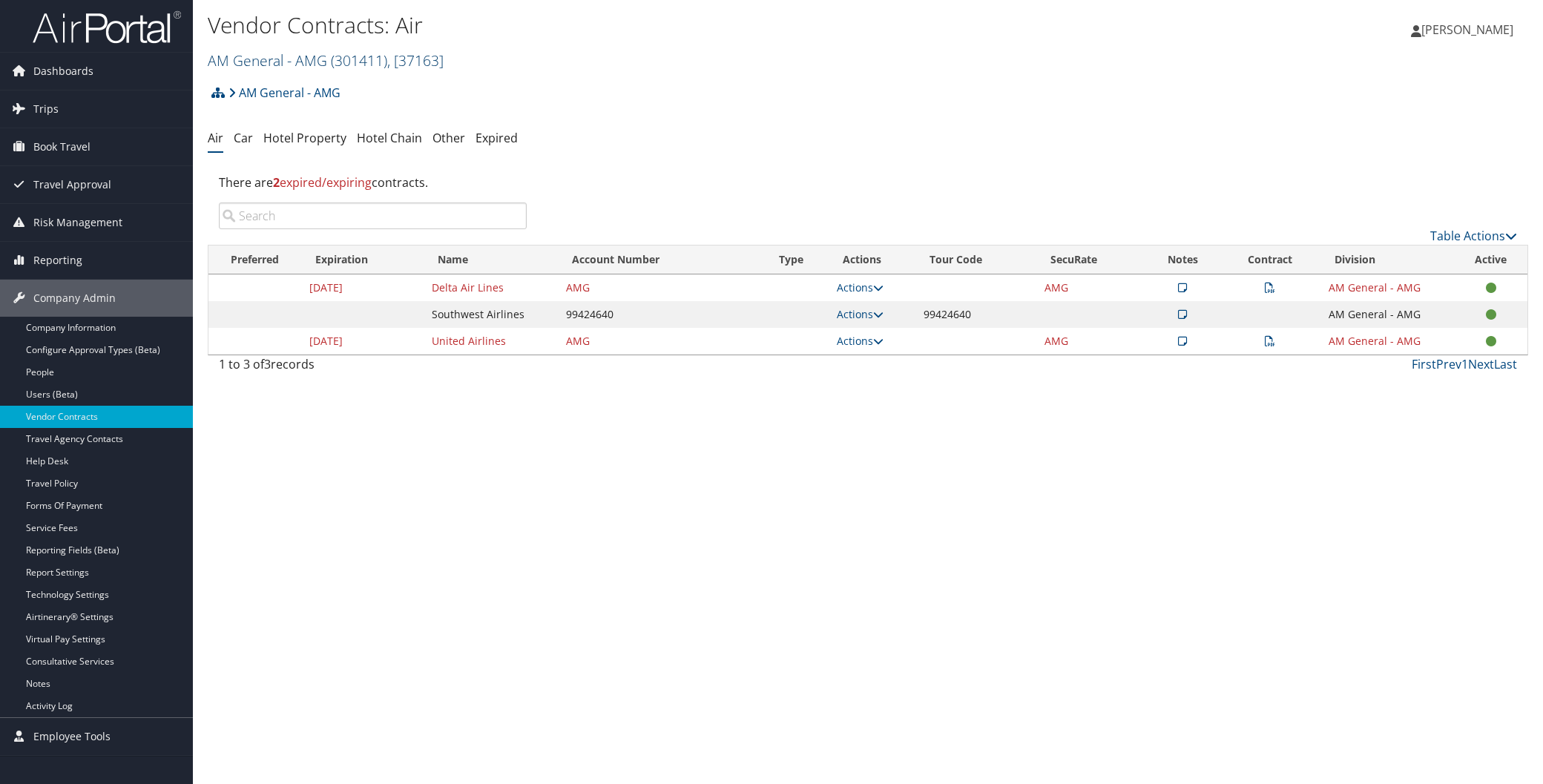
click at [235, 54] on link "AM General - AMG ( 301411 ) , [ 37163 ]" at bounding box center [326, 60] width 236 height 20
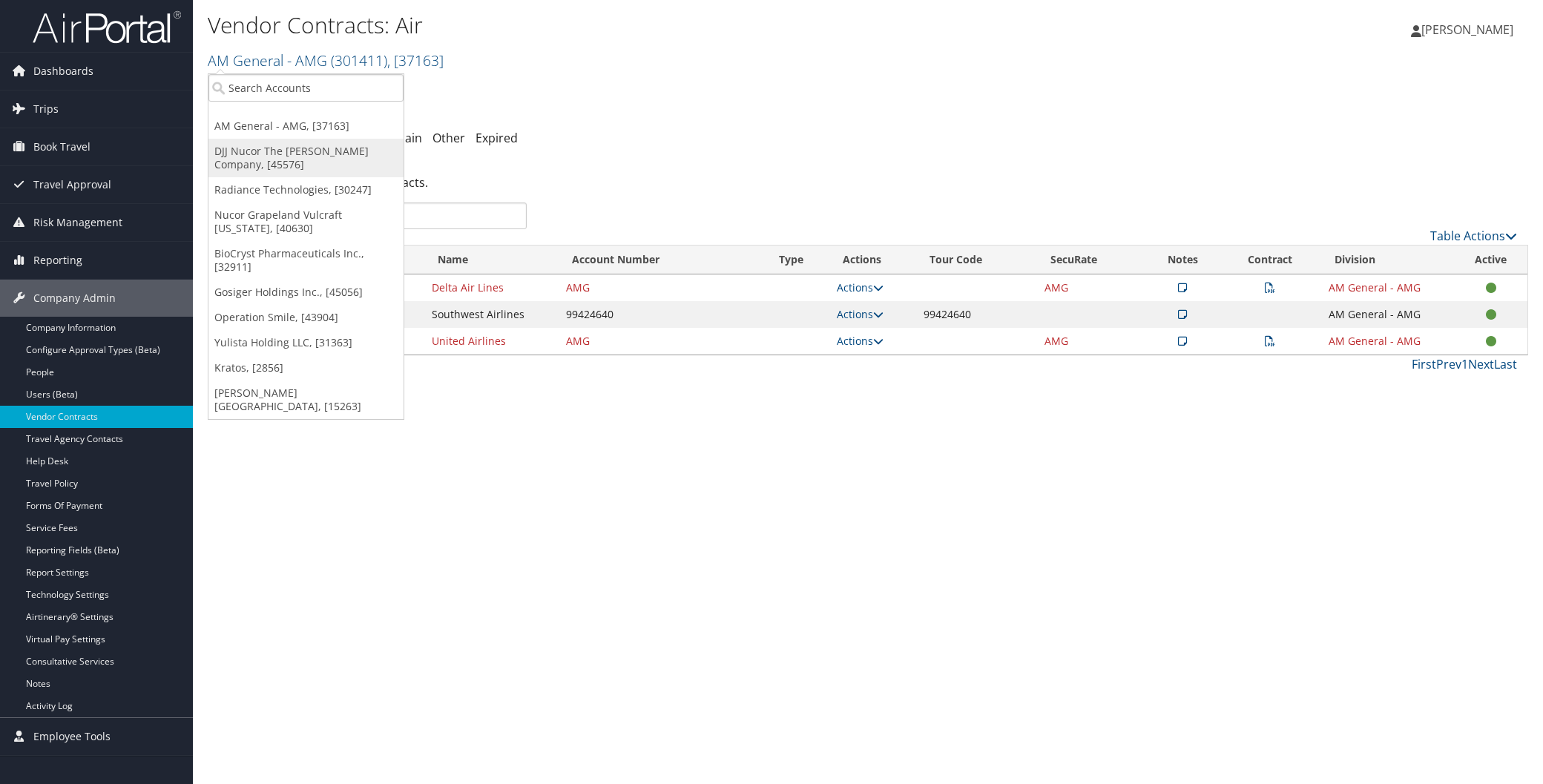
click at [282, 152] on link "DJJ Nucor The [PERSON_NAME] Company, [45576]" at bounding box center [306, 158] width 195 height 39
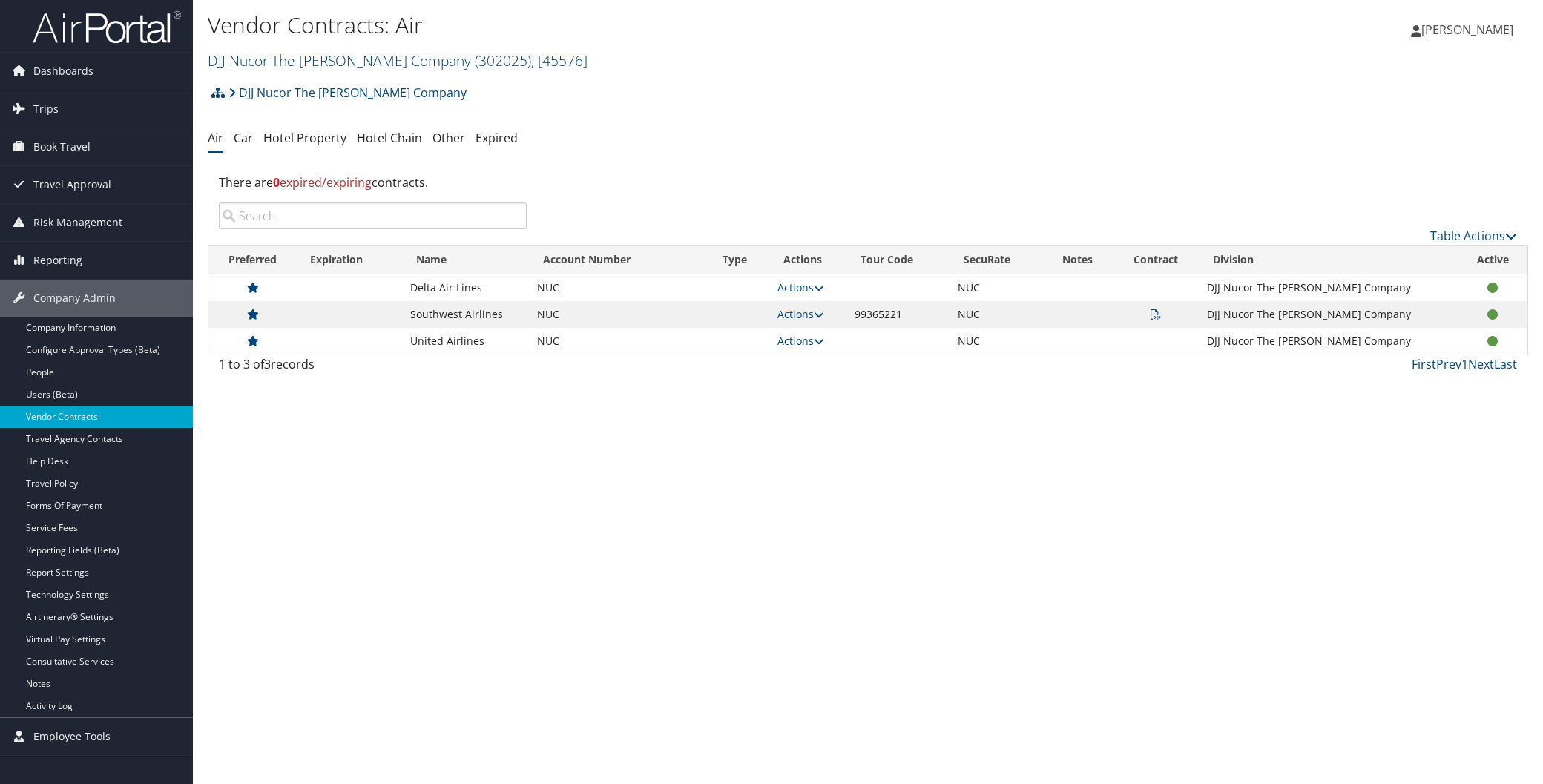
click at [301, 57] on link "DJJ Nucor The [PERSON_NAME] Company ( 302025 ) , [ 45576 ]" at bounding box center [398, 60] width 379 height 20
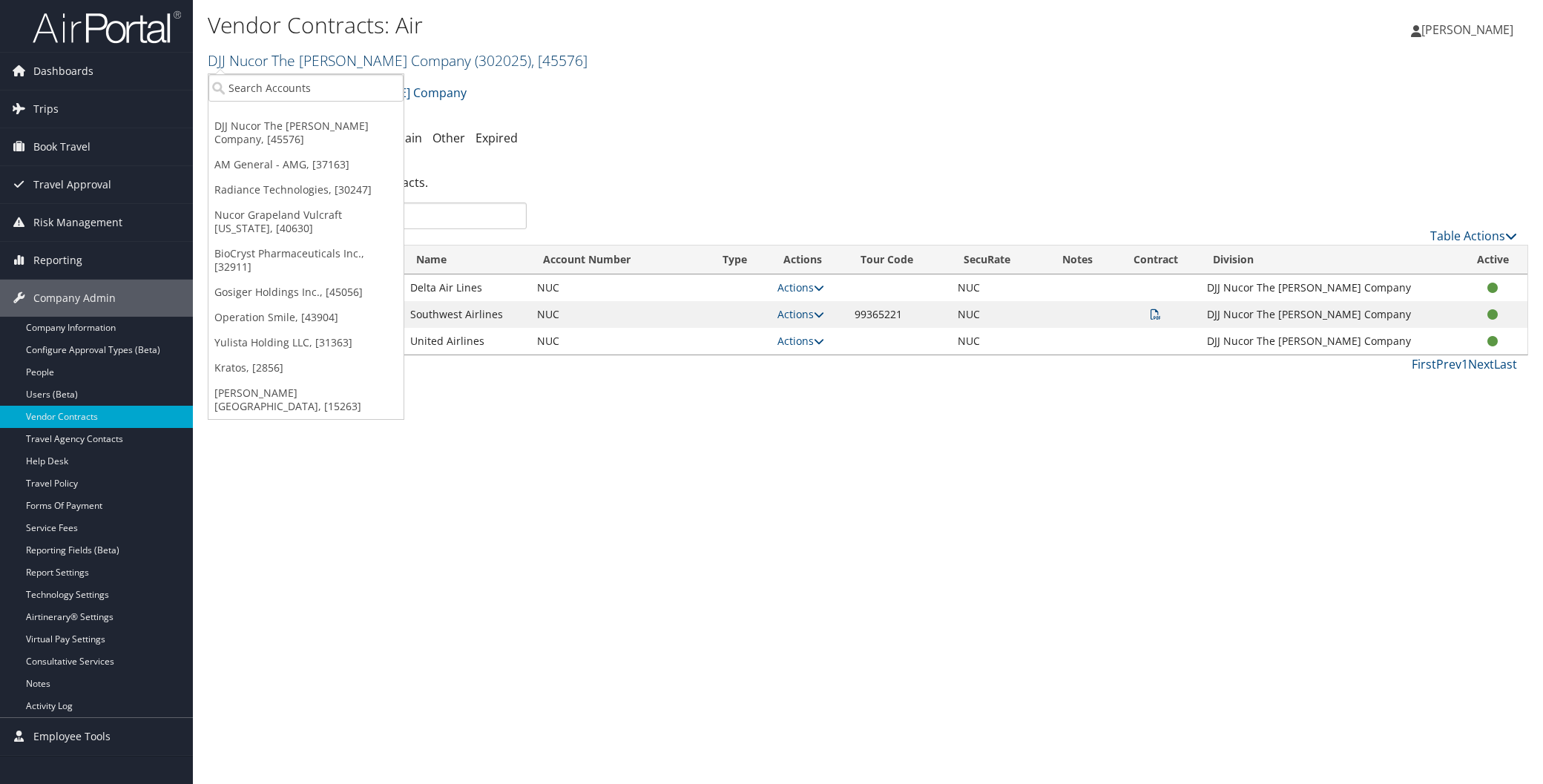
click at [301, 57] on link "DJJ Nucor The [PERSON_NAME] Company ( 302025 ) , [ 45576 ]" at bounding box center [398, 60] width 379 height 20
click at [642, 105] on div "DJJ Nucor The [PERSON_NAME] Company Account Structure DJJ Nucor The [PERSON_NAM…" at bounding box center [868, 98] width 1320 height 40
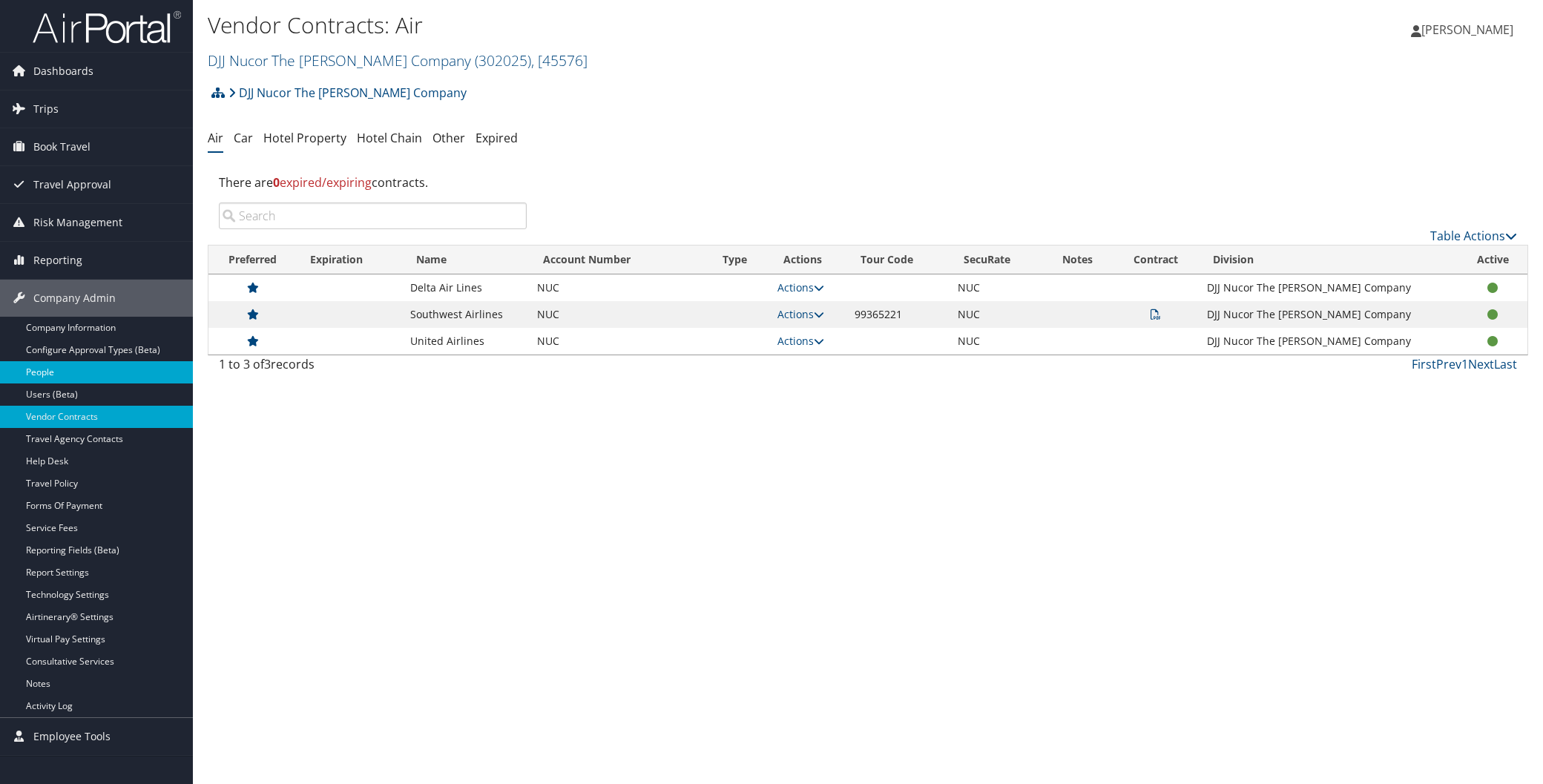
click at [35, 368] on link "People" at bounding box center [96, 373] width 193 height 23
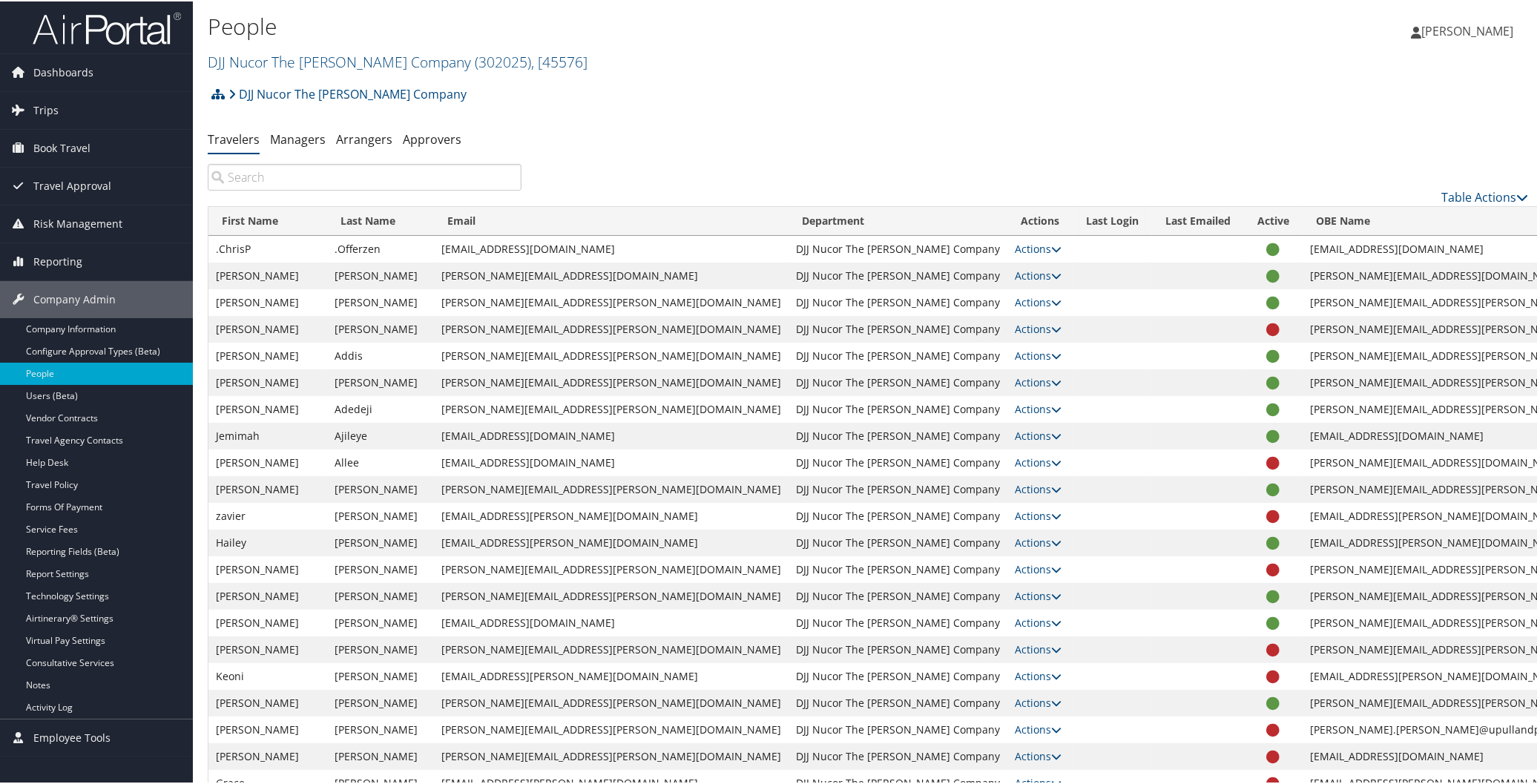
click at [249, 178] on input "search" at bounding box center [365, 176] width 314 height 27
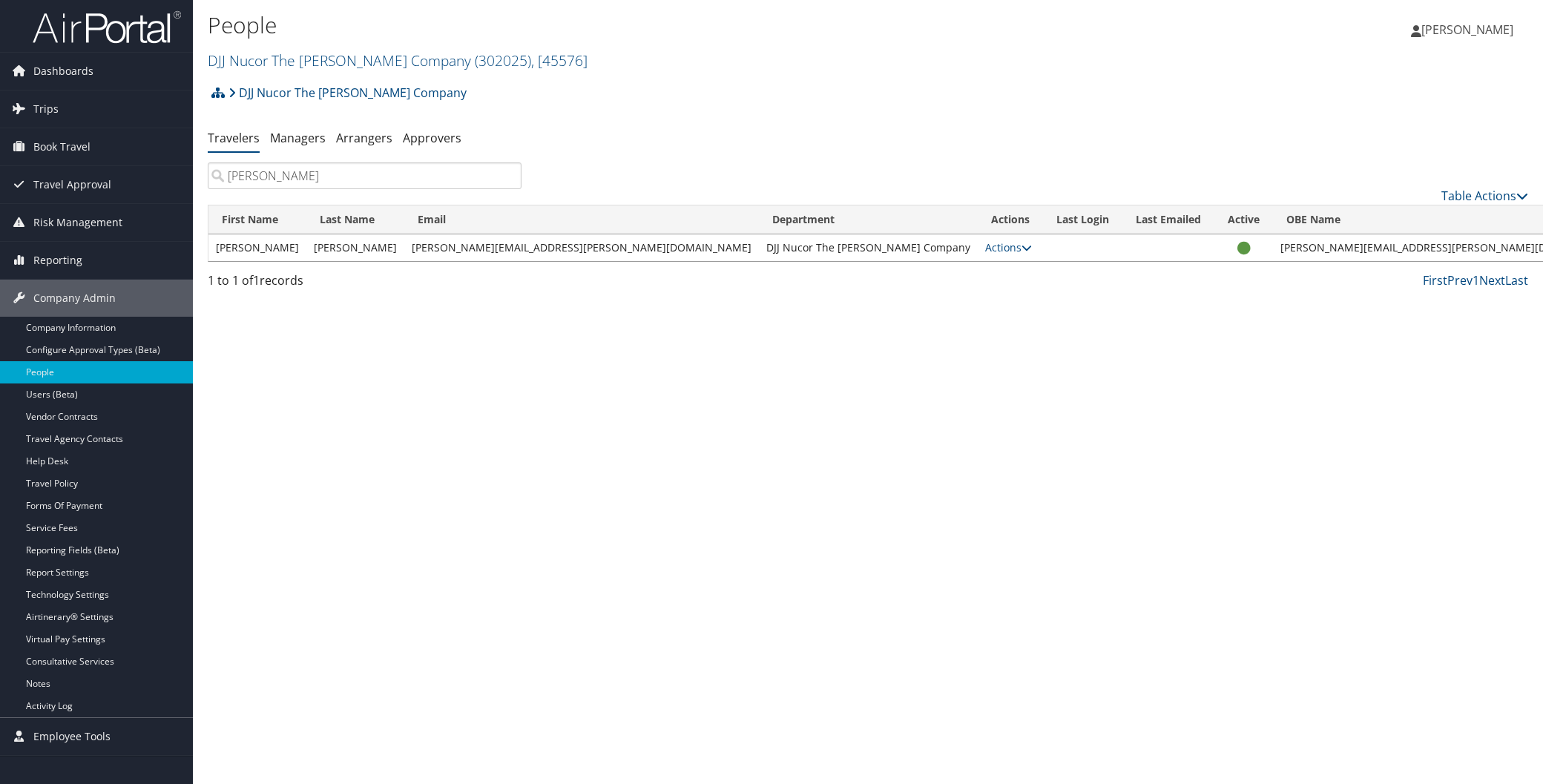
type input "[PERSON_NAME]"
click at [418, 3] on div "People DJJ Nucor The [PERSON_NAME] Company ( 302025 ) , [ 45576 ] DJJ Nucor The…" at bounding box center [868, 39] width 1351 height 78
click at [302, 55] on link "DJJ Nucor The [PERSON_NAME] Company ( 302025 ) , [ 45576 ]" at bounding box center [398, 60] width 379 height 20
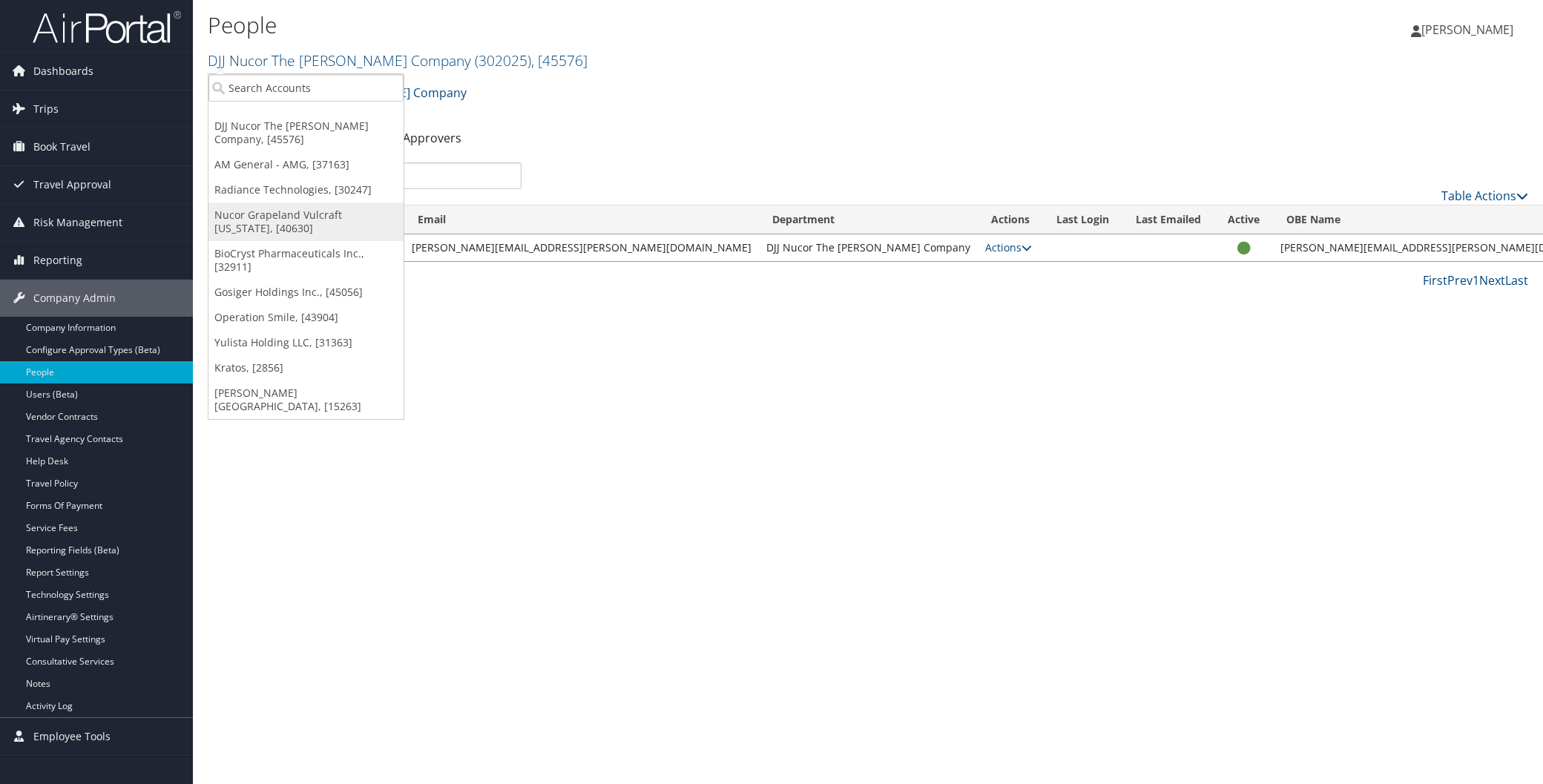
click at [287, 215] on link "Nucor Grapeland Vulcraft [US_STATE], [40630]" at bounding box center [306, 222] width 195 height 39
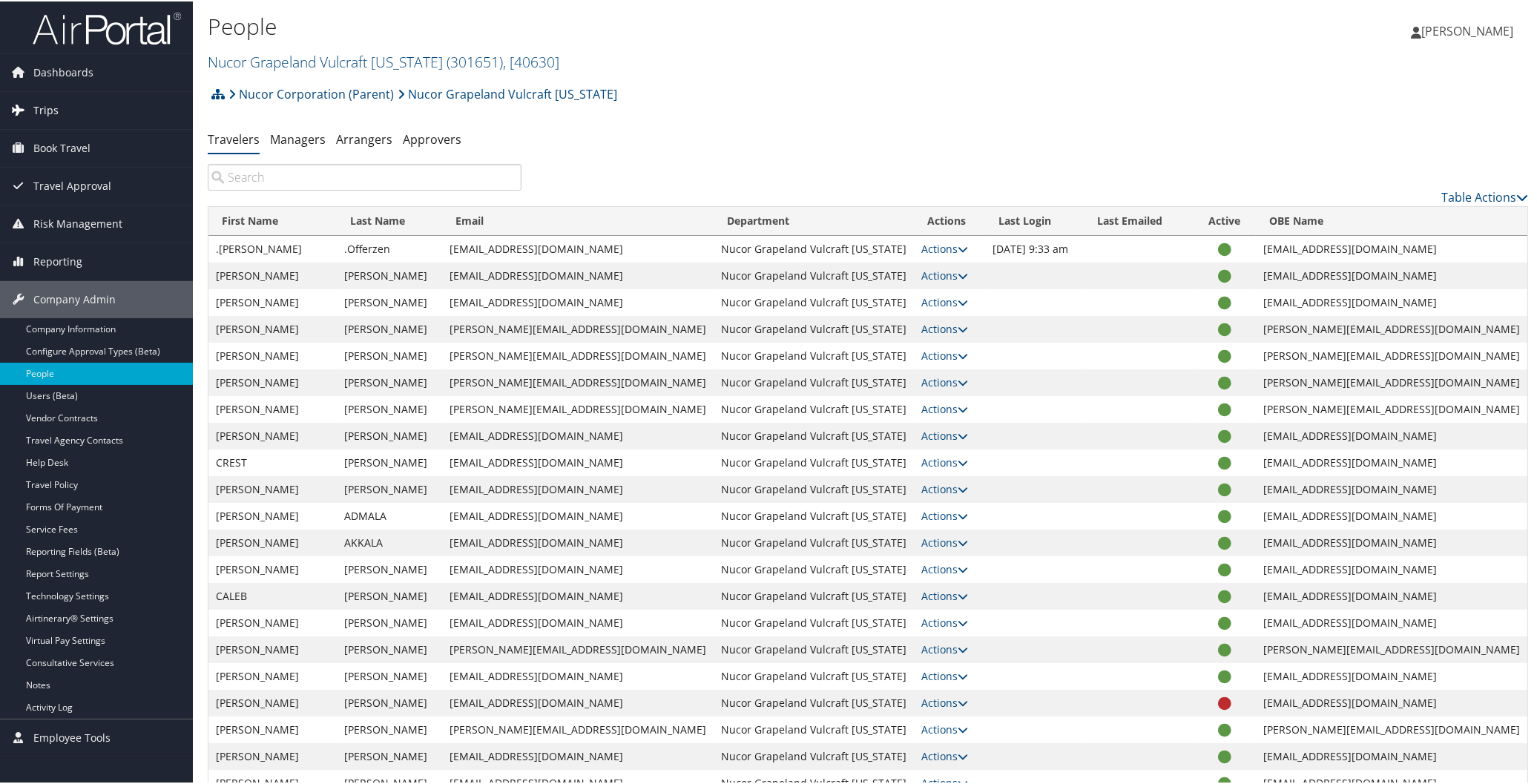
click at [37, 105] on span "Trips" at bounding box center [46, 108] width 25 height 37
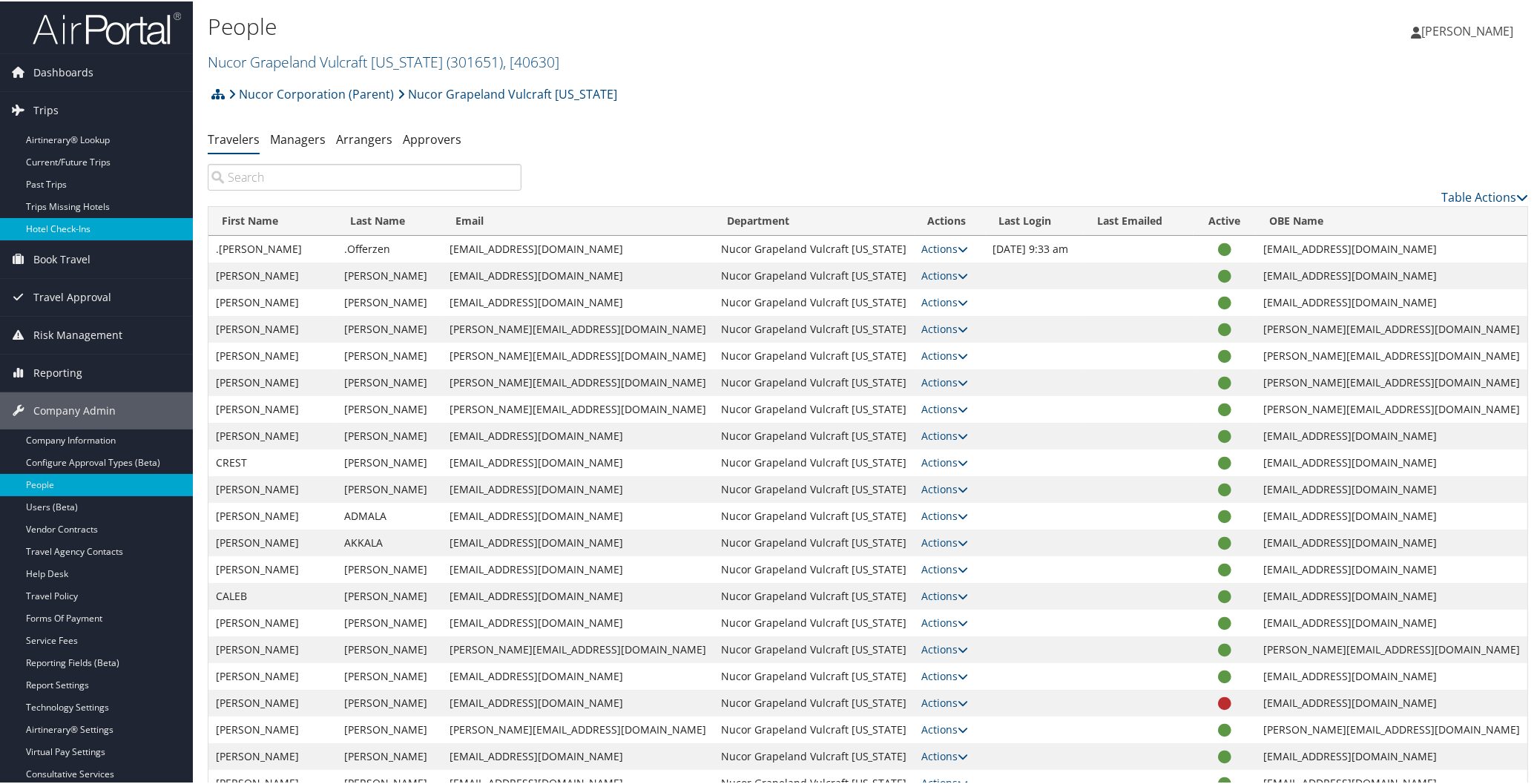
click at [55, 225] on link "Hotel Check-ins" at bounding box center [96, 228] width 193 height 23
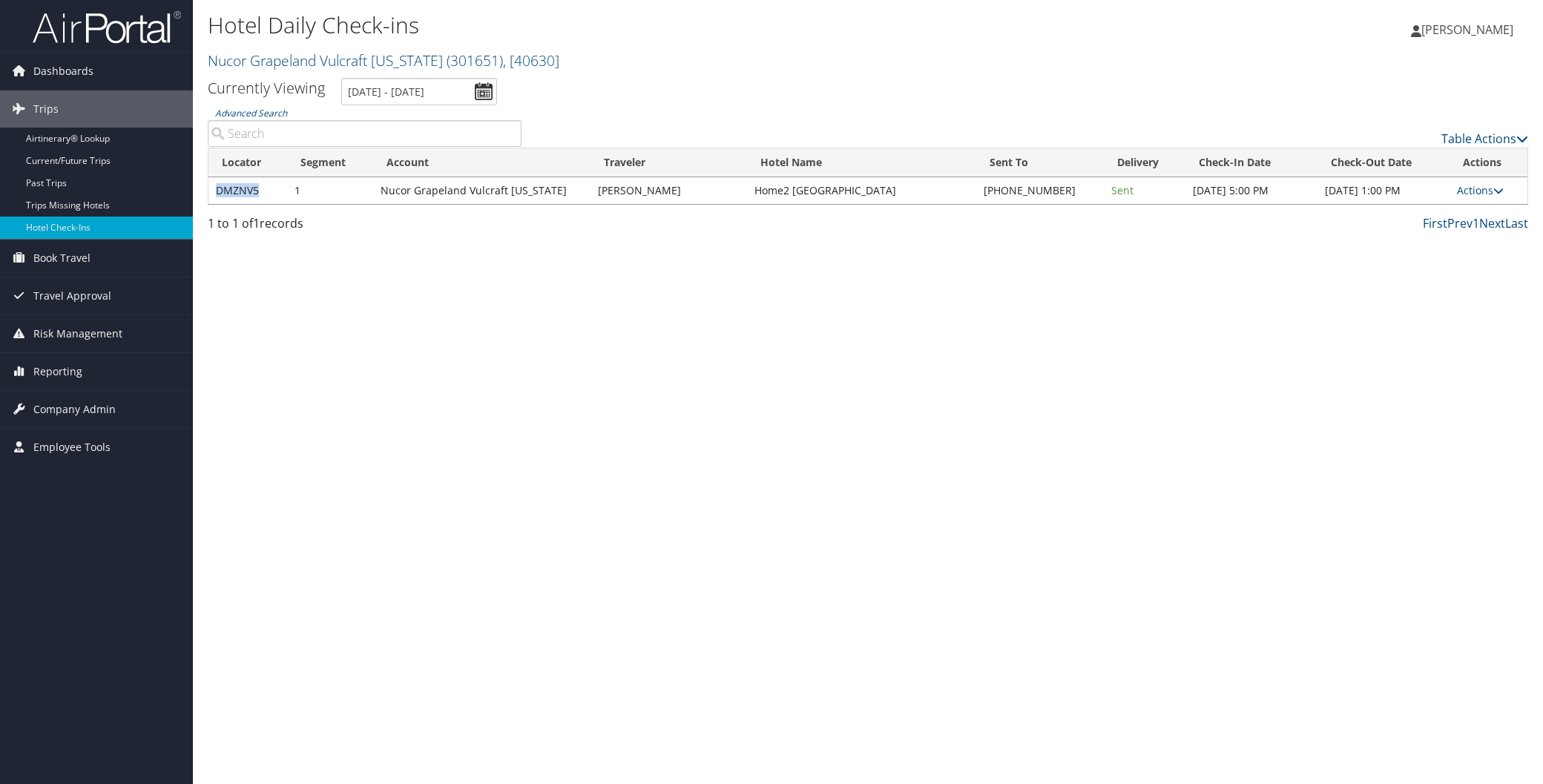
drag, startPoint x: 214, startPoint y: 191, endPoint x: 256, endPoint y: 194, distance: 42.1
click at [256, 194] on td "DMZNV5" at bounding box center [248, 191] width 79 height 27
copy td "DMZNV5"
click at [276, 67] on link "Nucor Grapeland Vulcraft Texas ( 301651 ) , [ 40630 ]" at bounding box center [384, 60] width 352 height 20
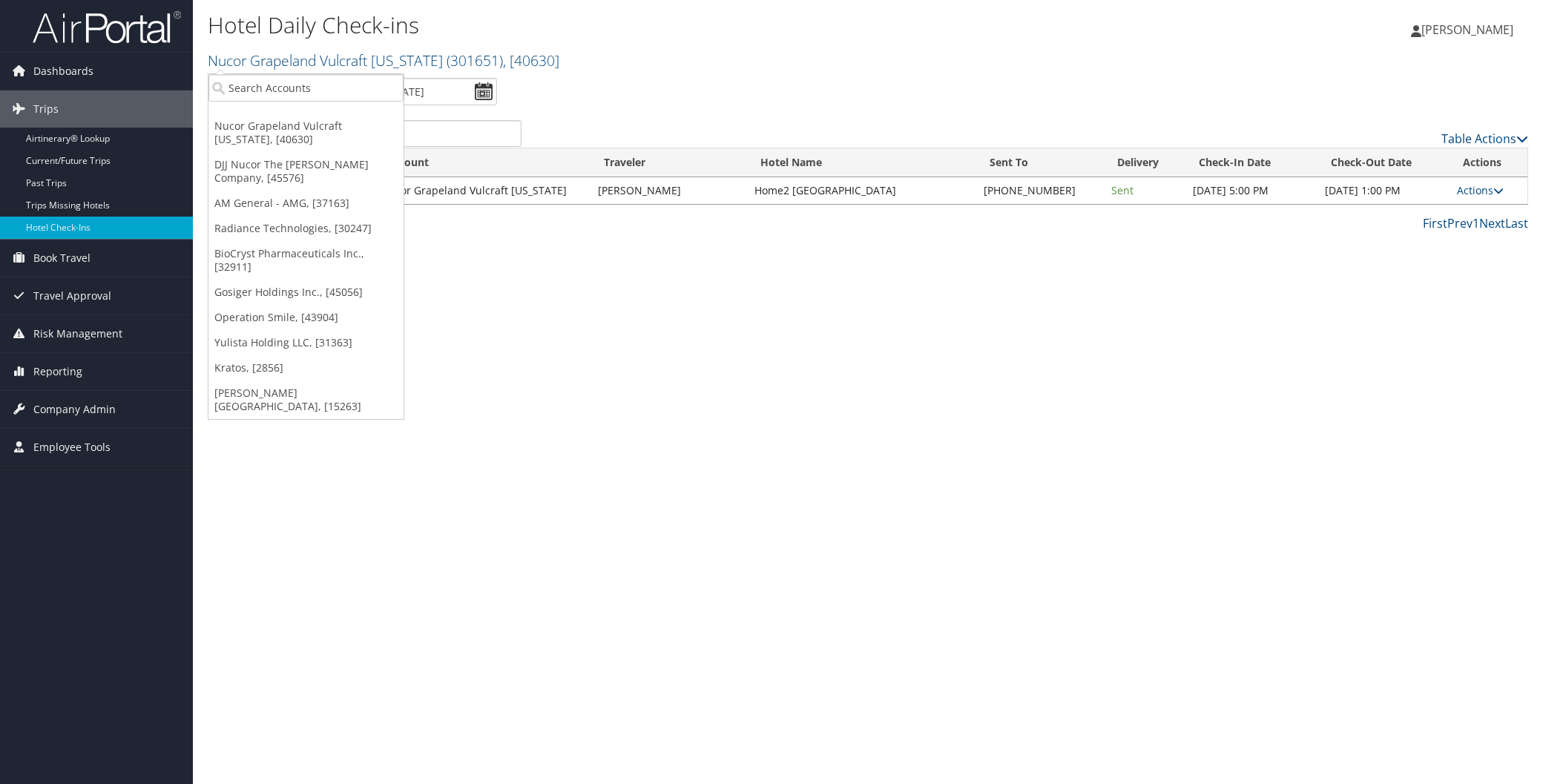
click at [788, 71] on h2 "Nucor Grapeland Vulcraft Texas ( 301651 ) , [ 40630 ]" at bounding box center [648, 59] width 881 height 25
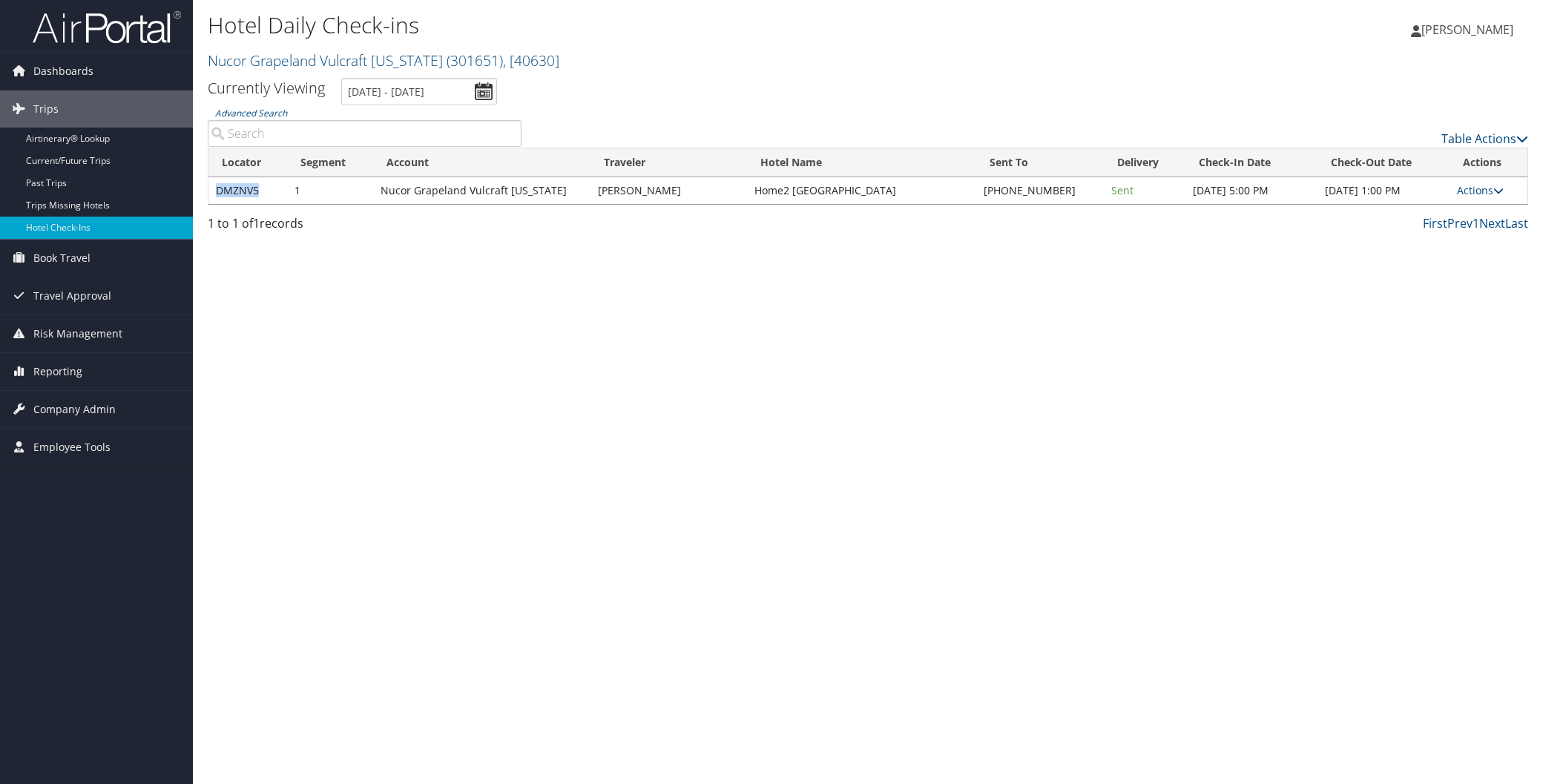
drag, startPoint x: 218, startPoint y: 191, endPoint x: 260, endPoint y: 191, distance: 42.0
click at [260, 191] on td "DMZNV5" at bounding box center [248, 191] width 79 height 27
copy td "DMZNV5"
click at [306, 62] on link "Nucor Grapeland Vulcraft Texas ( 301651 ) , [ 40630 ]" at bounding box center [384, 60] width 352 height 20
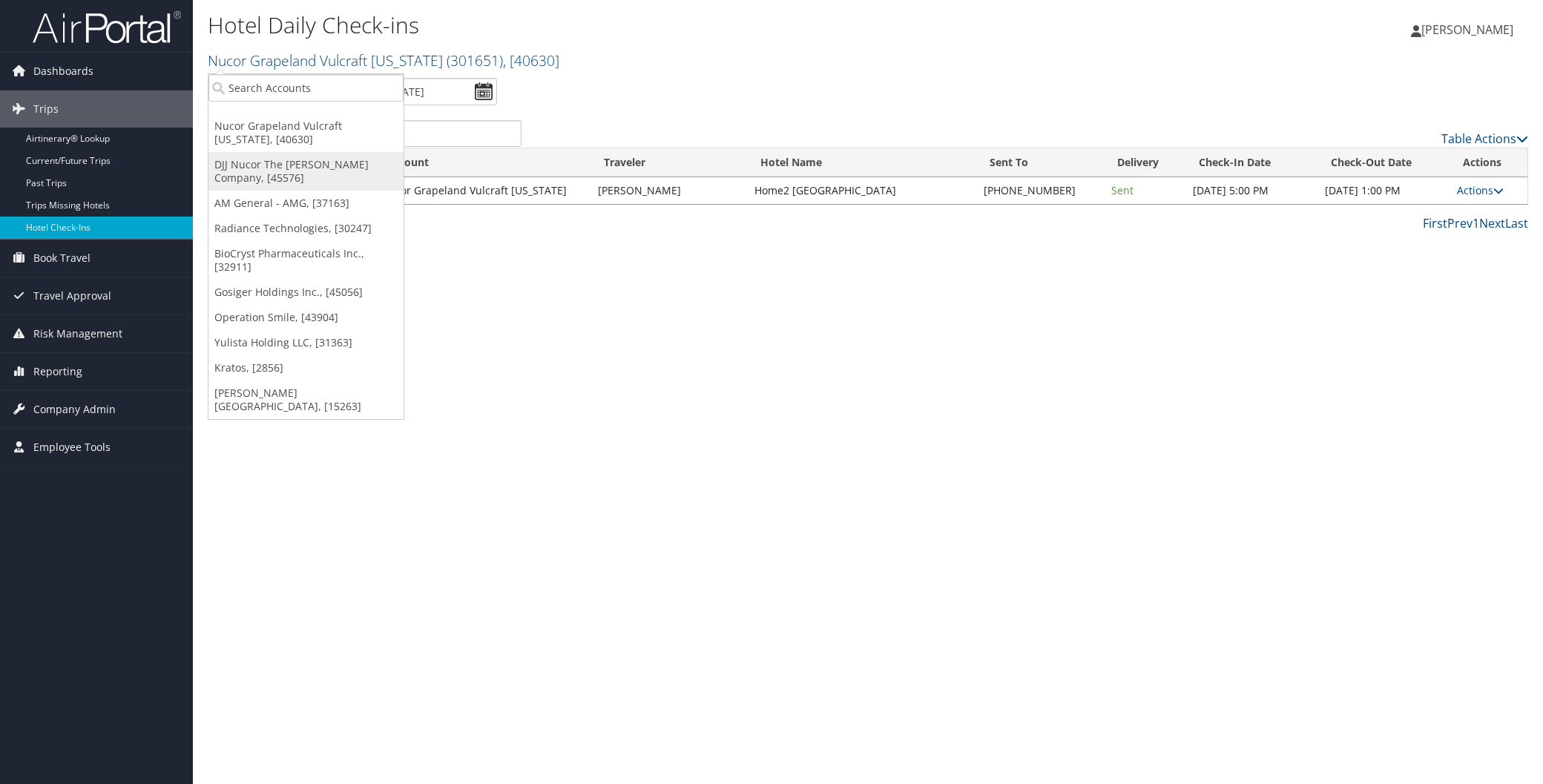
click at [297, 165] on link "DJJ Nucor The David Joseph Company, [45576]" at bounding box center [306, 172] width 195 height 39
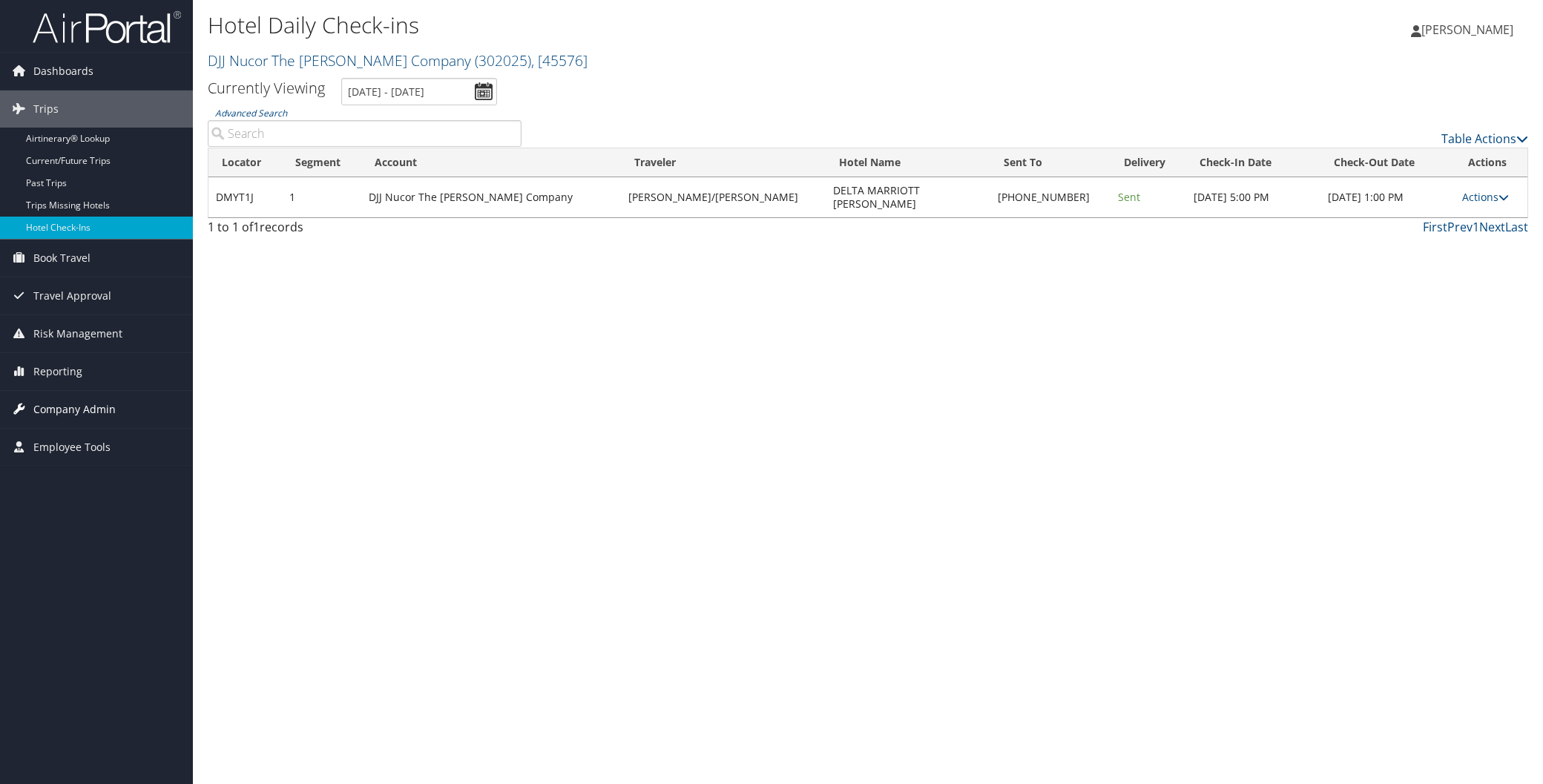
click at [93, 401] on span "Company Admin" at bounding box center [75, 409] width 82 height 37
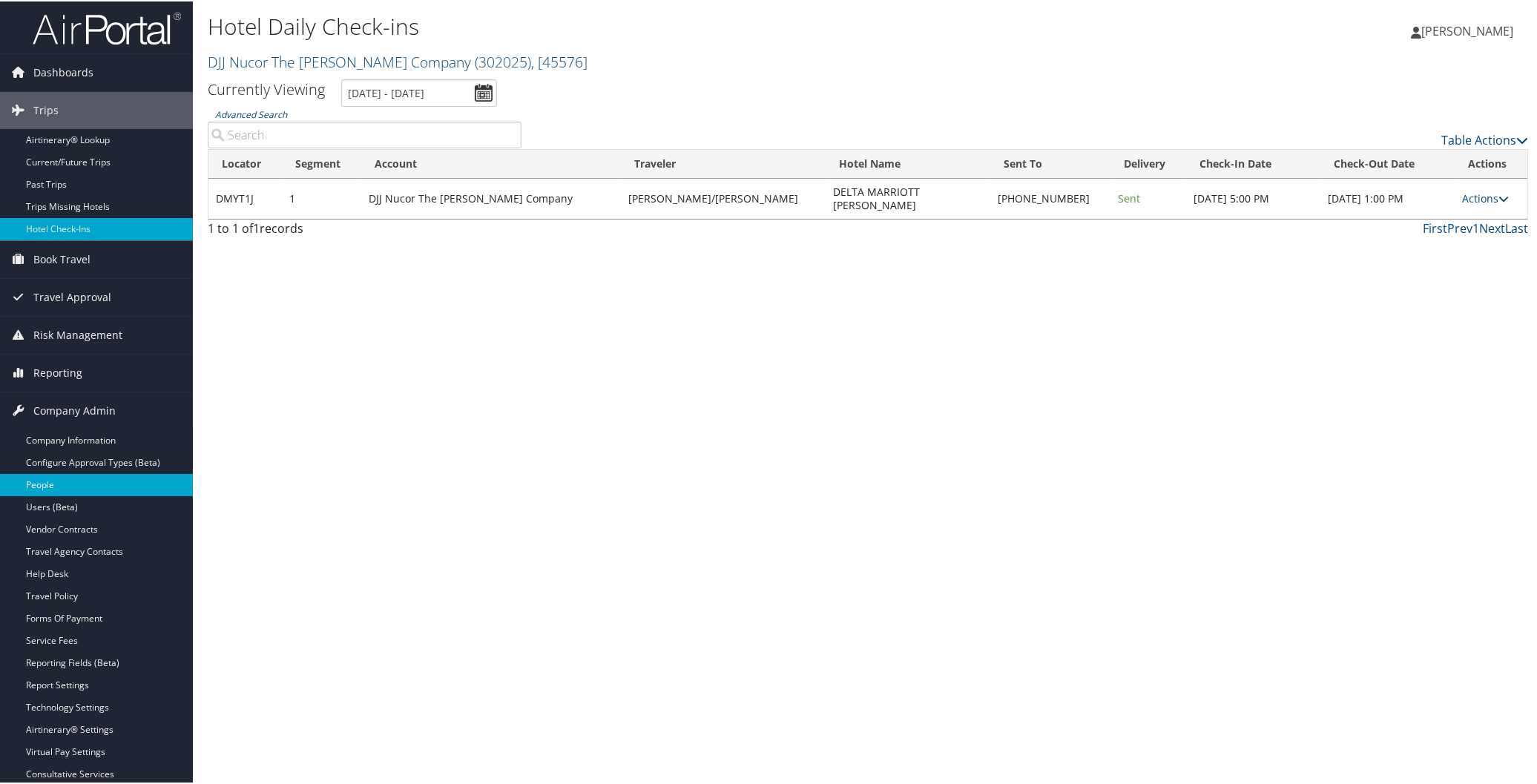
click at [52, 481] on link "People" at bounding box center [96, 484] width 193 height 23
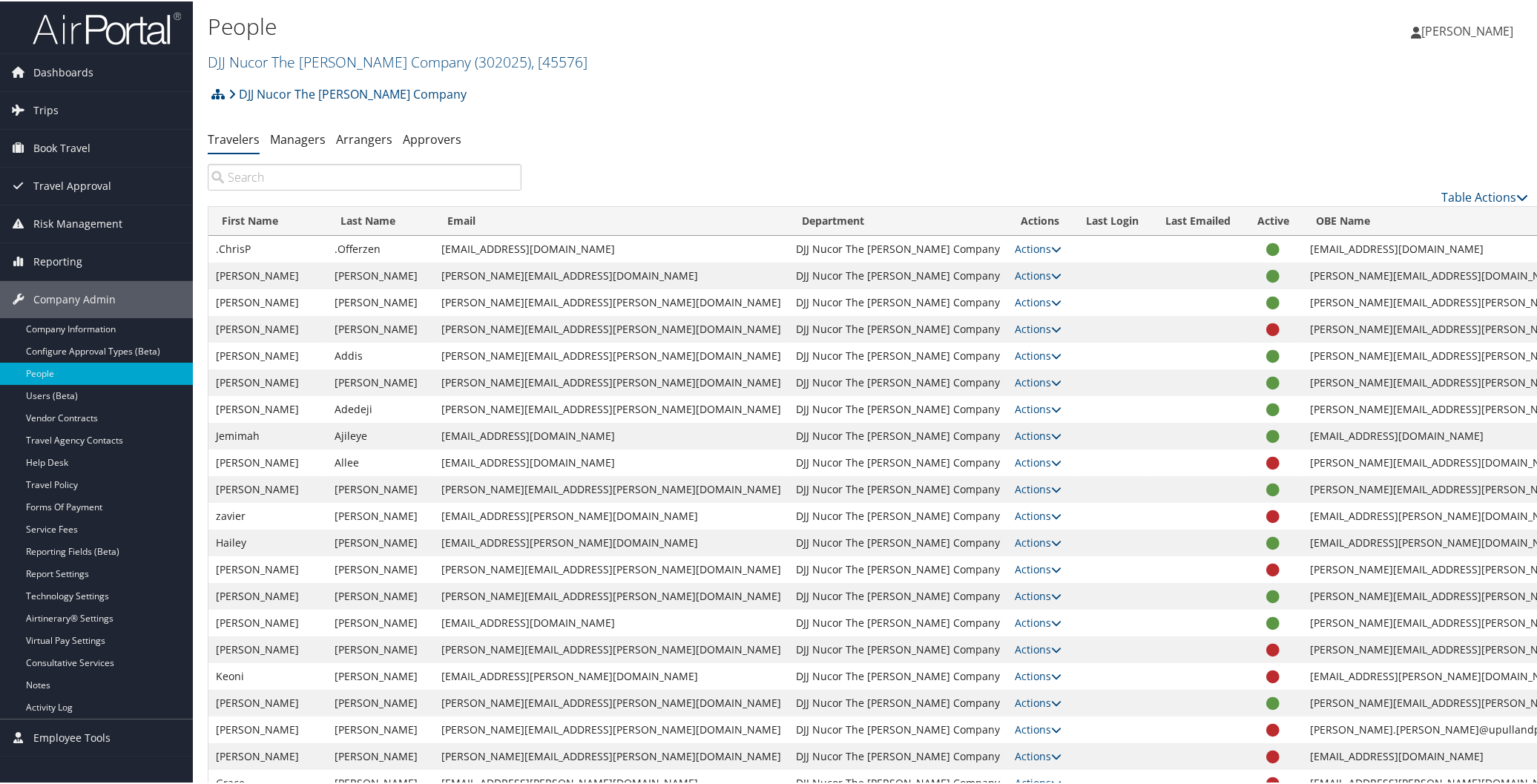
click at [446, 172] on input "search" at bounding box center [365, 176] width 314 height 27
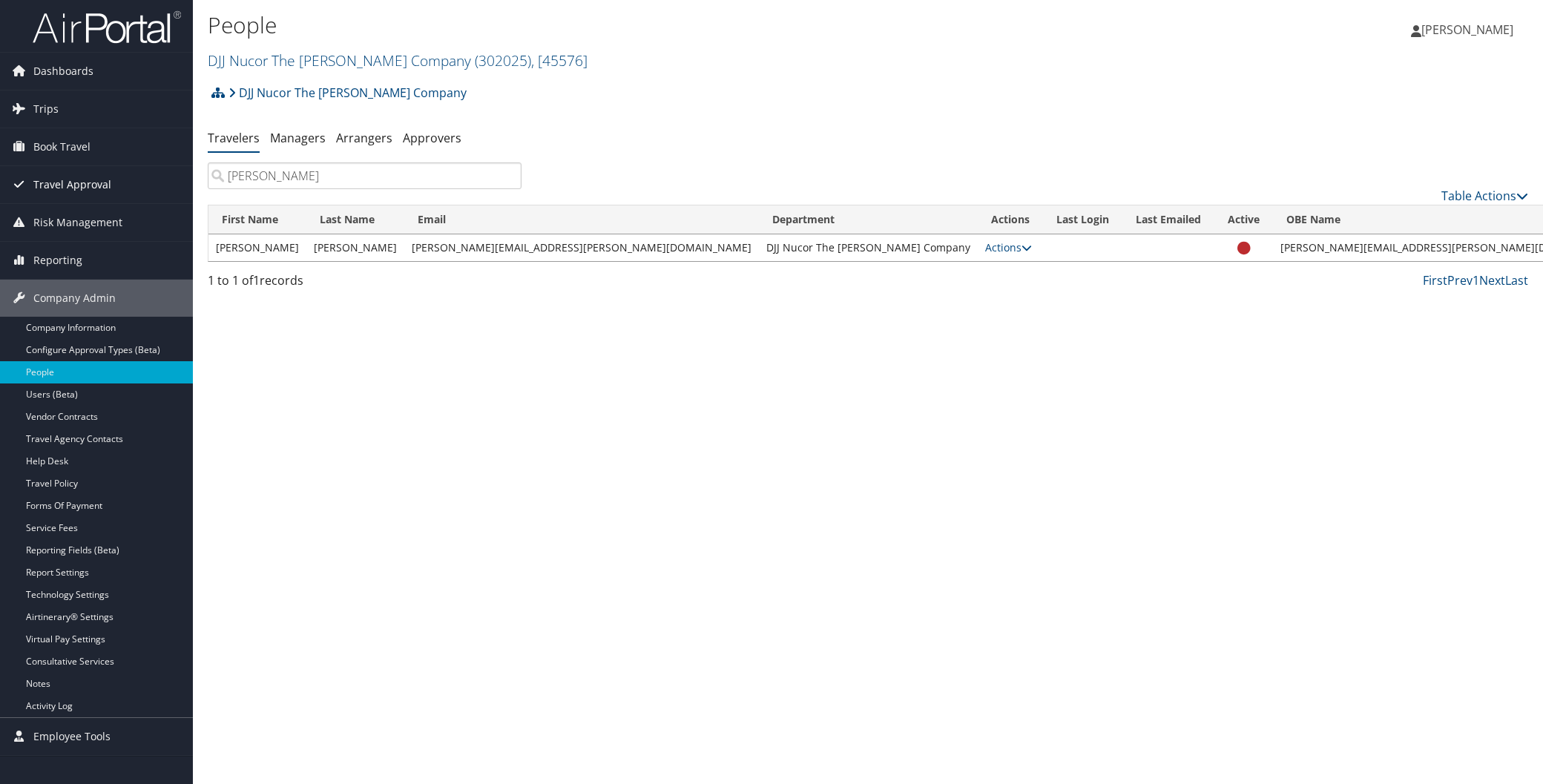
type input "[PERSON_NAME]"
click at [73, 180] on span "Travel Approval" at bounding box center [73, 185] width 78 height 37
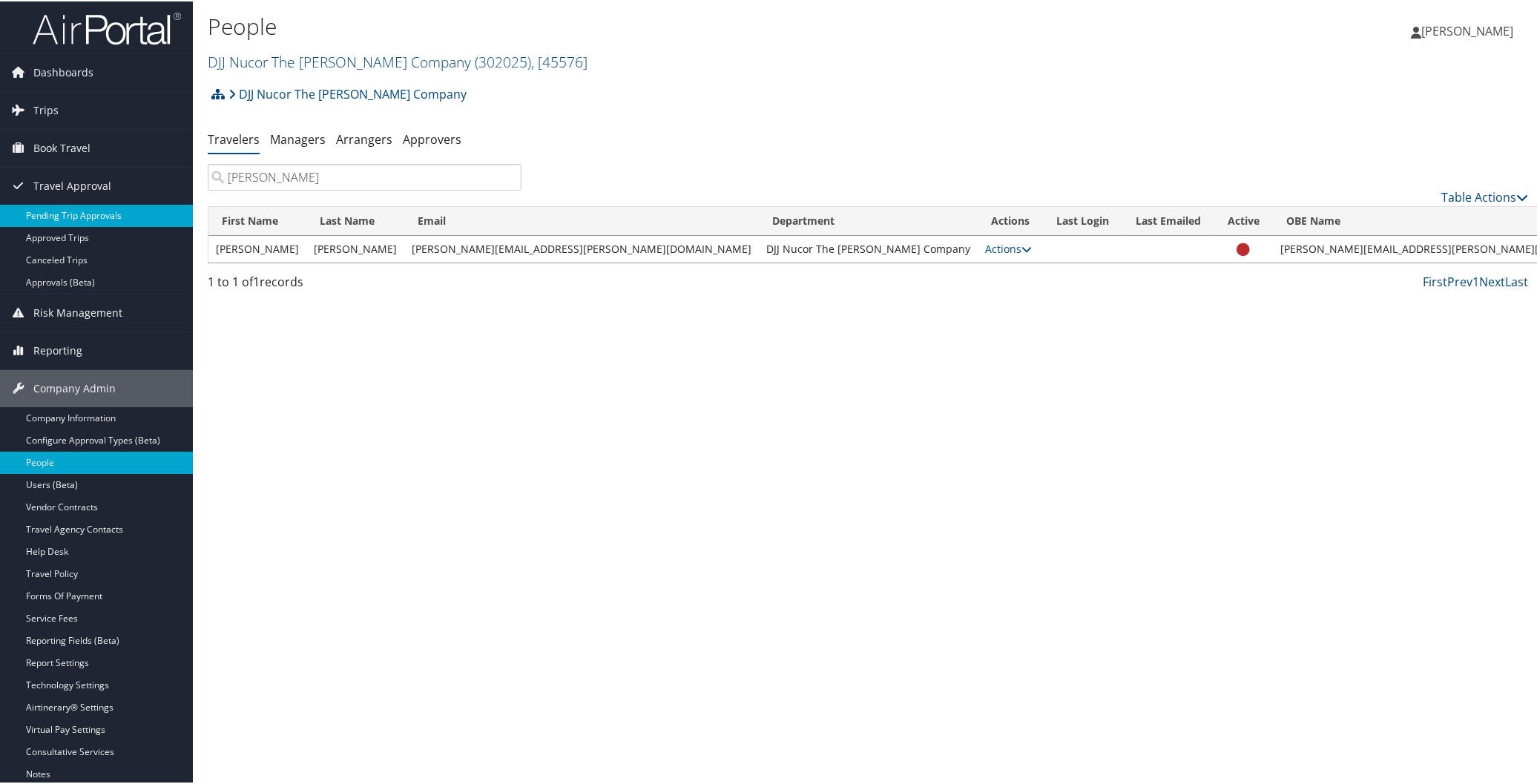
click at [84, 205] on link "Pending Trip Approvals" at bounding box center [96, 215] width 193 height 23
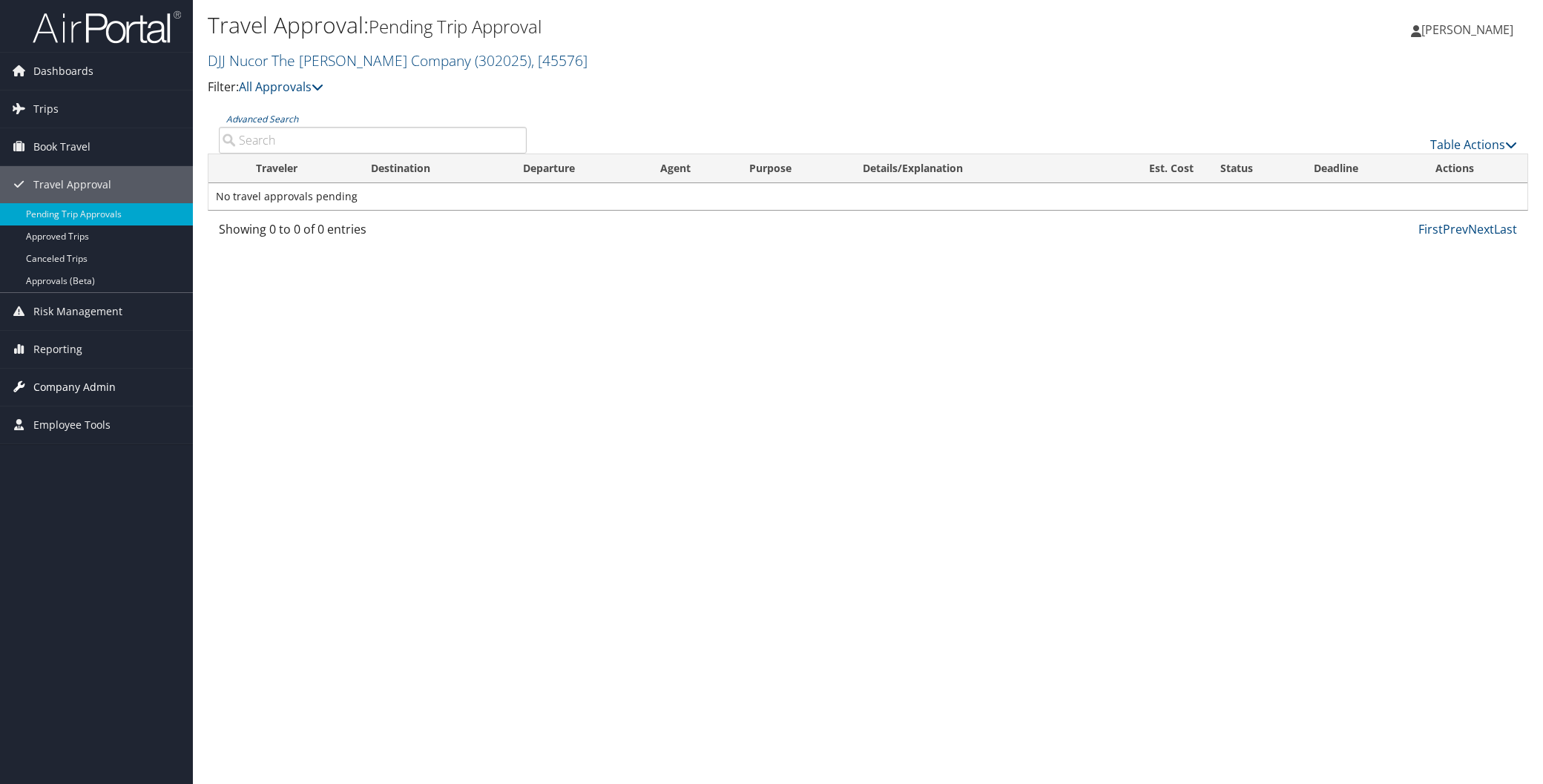
click at [92, 386] on span "Company Admin" at bounding box center [75, 387] width 82 height 37
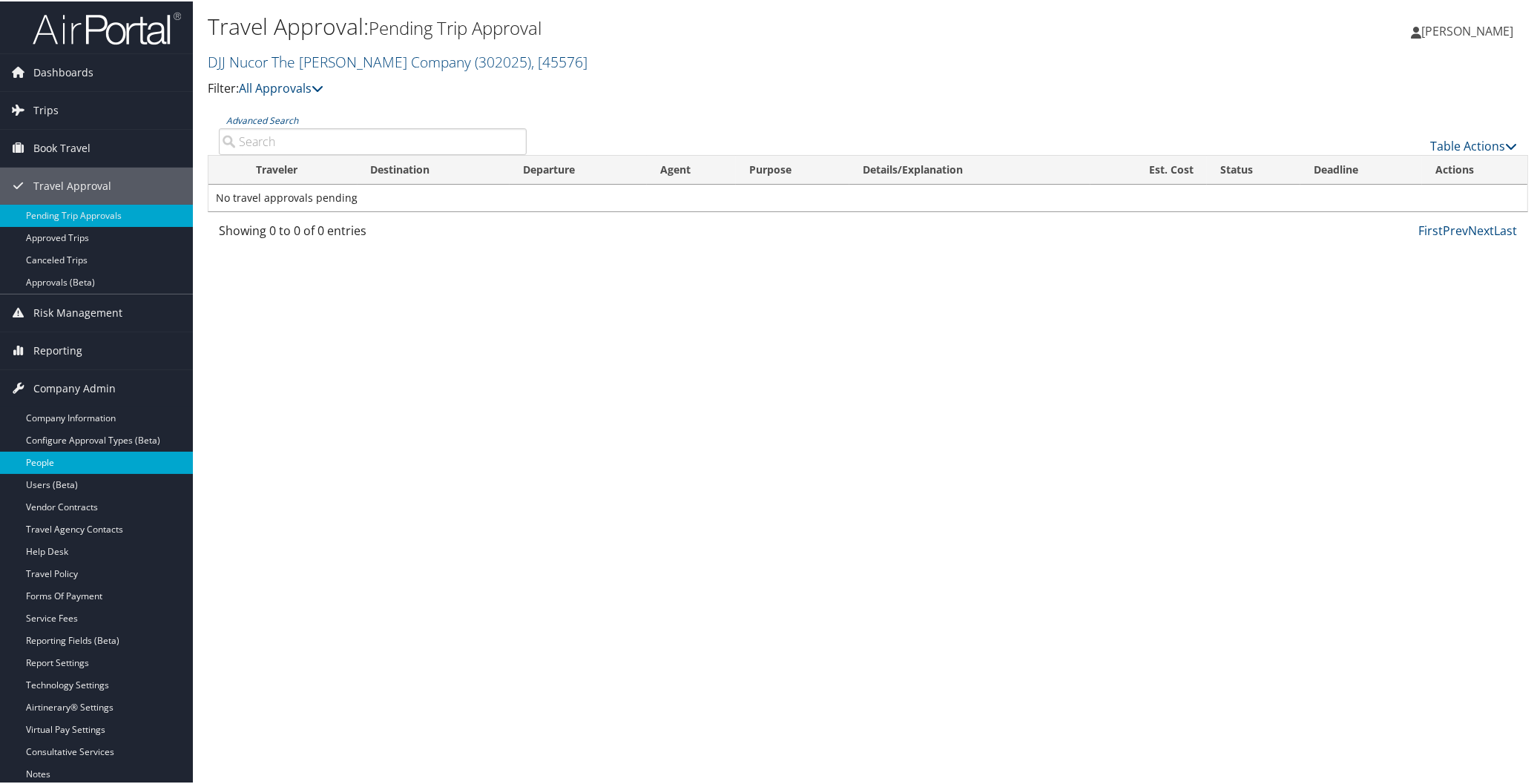
click at [62, 464] on link "People" at bounding box center [96, 462] width 193 height 23
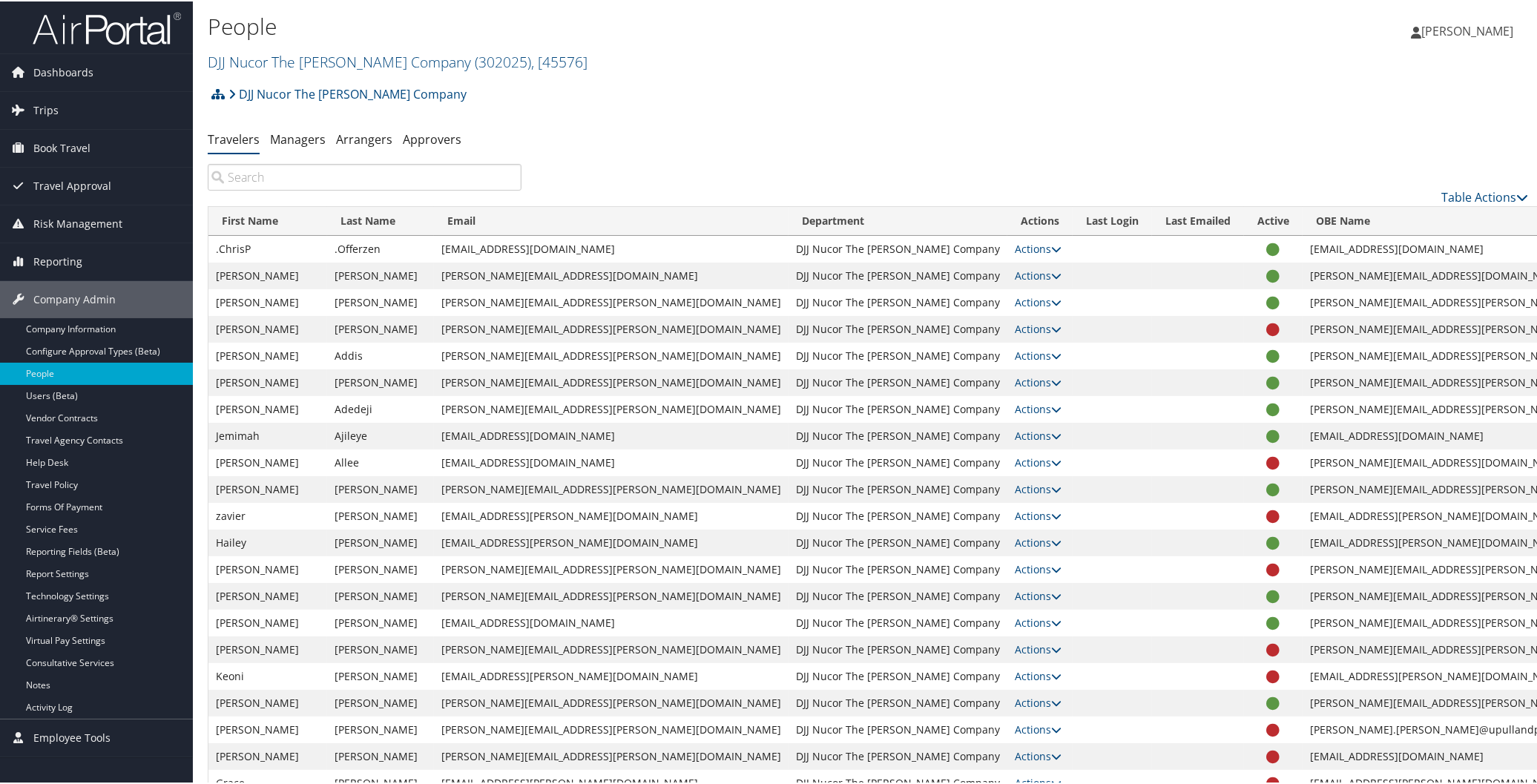
click at [327, 173] on input "search" at bounding box center [365, 176] width 314 height 27
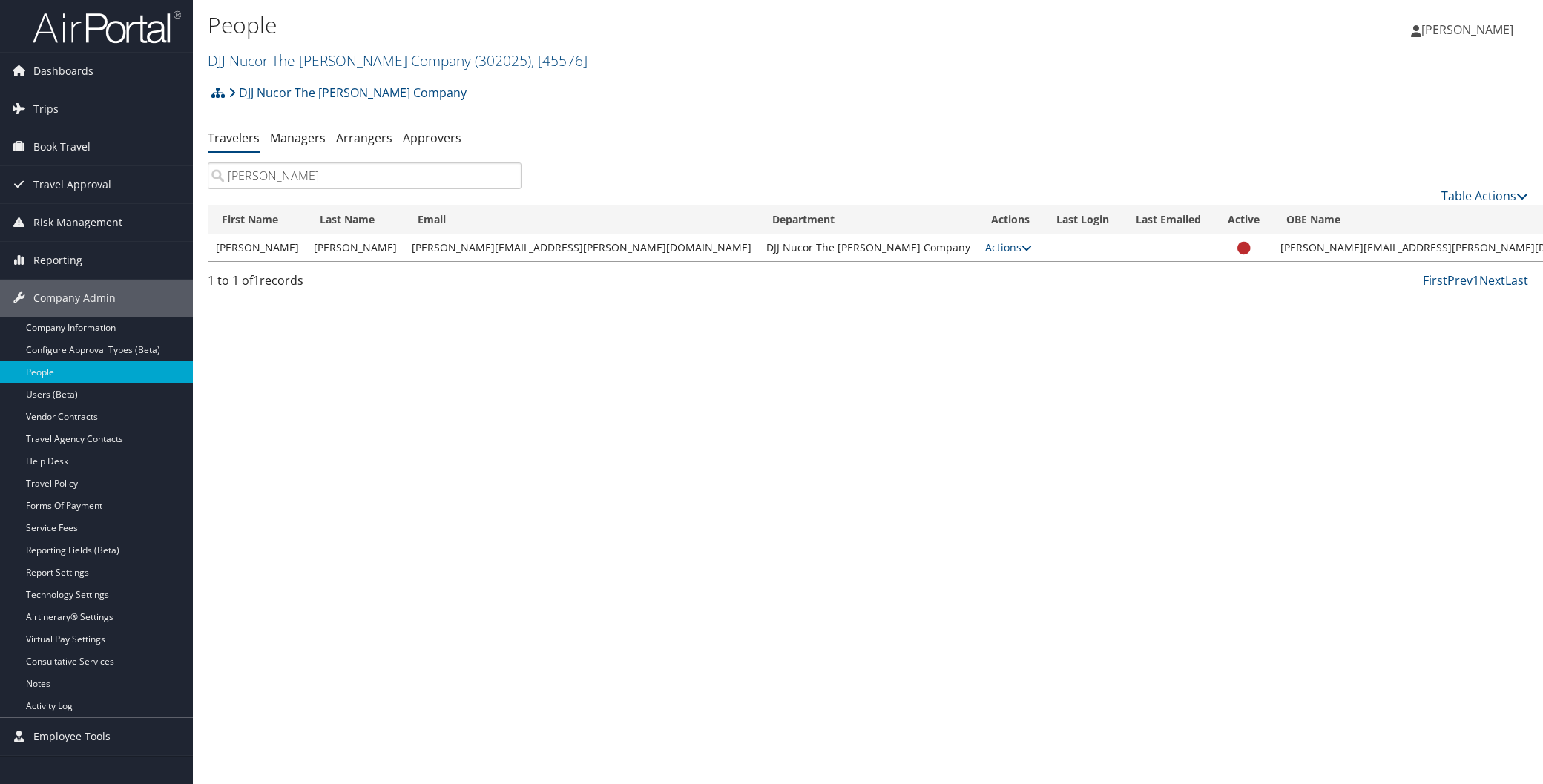
type input "stewart"
click at [117, 18] on img at bounding box center [107, 27] width 148 height 35
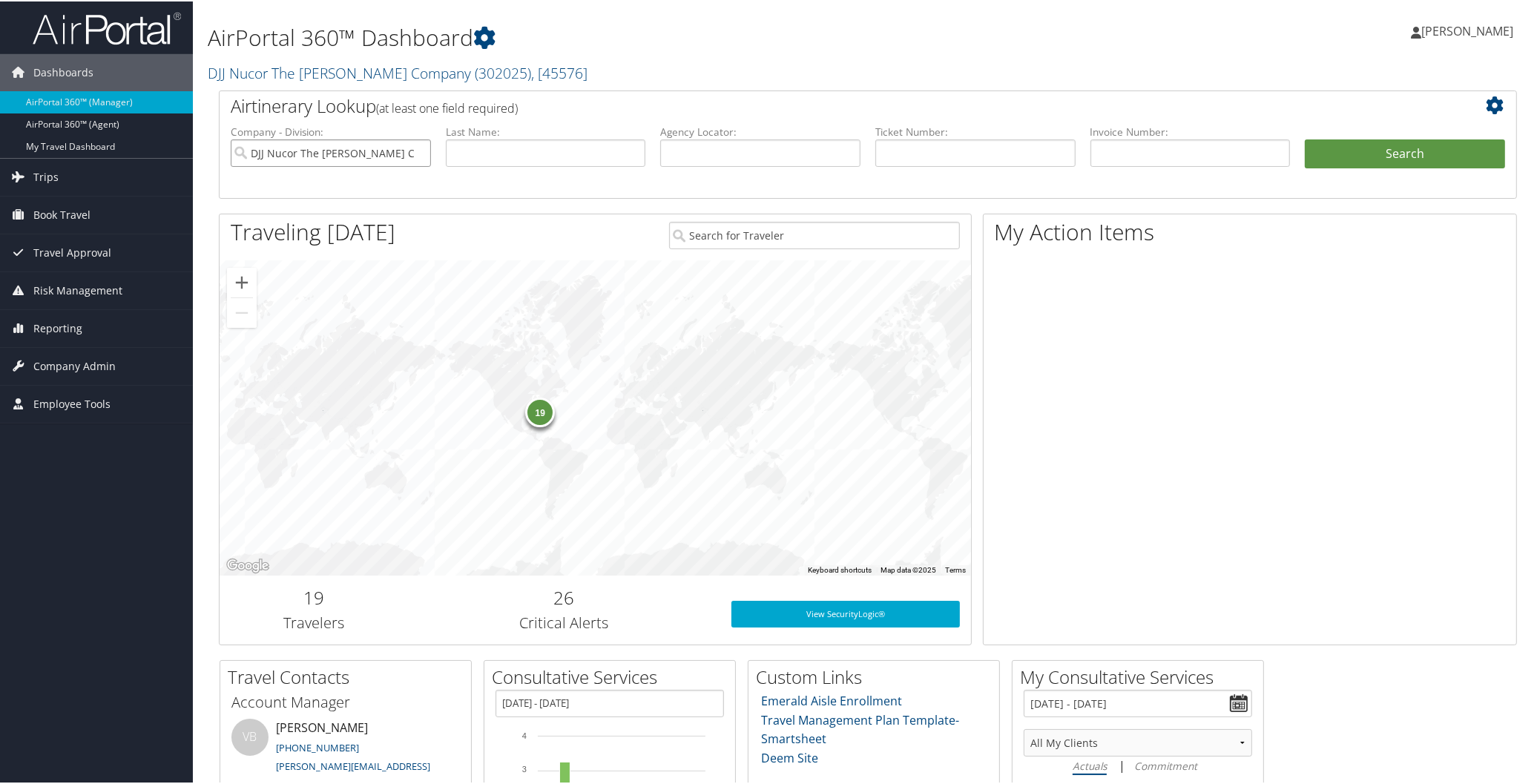
click at [418, 152] on input "DJJ Nucor The David Joseph Company" at bounding box center [330, 152] width 200 height 28
click at [765, 151] on input "text" at bounding box center [760, 152] width 200 height 28
type input "dlzh52"
click at [1348, 153] on button "Search" at bounding box center [1404, 152] width 200 height 29
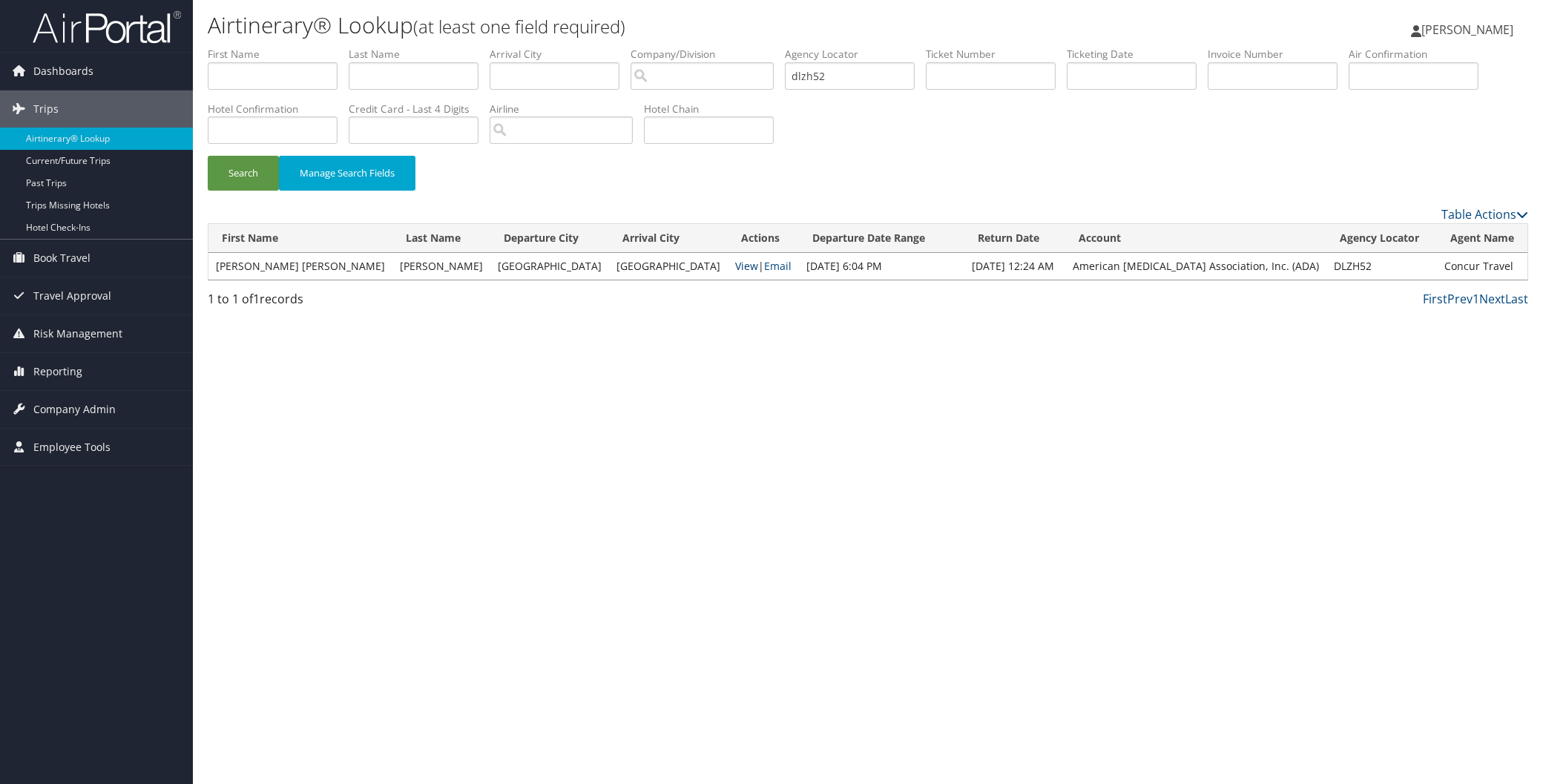
click at [736, 264] on link "View" at bounding box center [747, 266] width 23 height 14
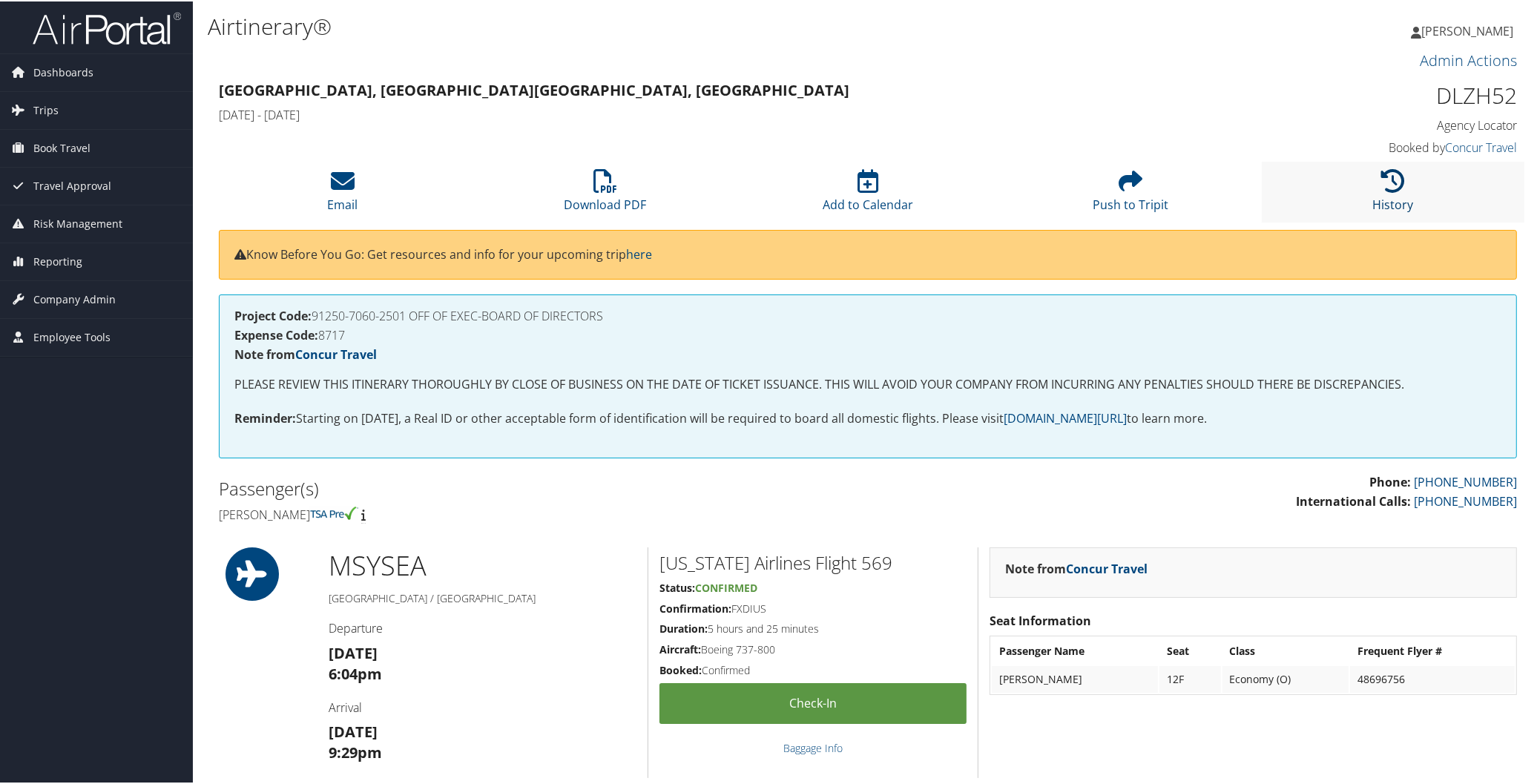
click at [1391, 173] on icon at bounding box center [1393, 179] width 23 height 23
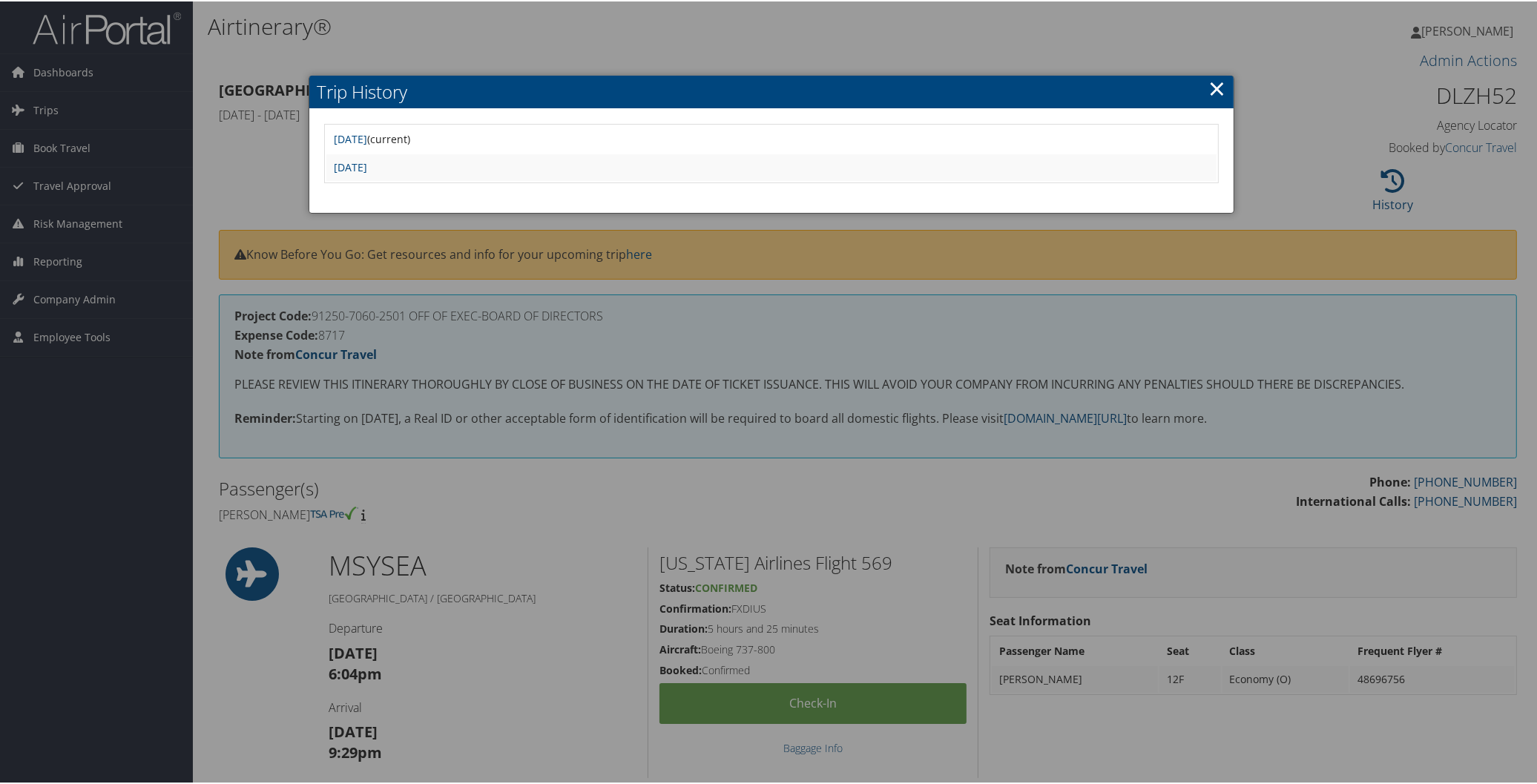
click at [1212, 89] on link "×" at bounding box center [1217, 87] width 17 height 29
